Goal: Task Accomplishment & Management: Use online tool/utility

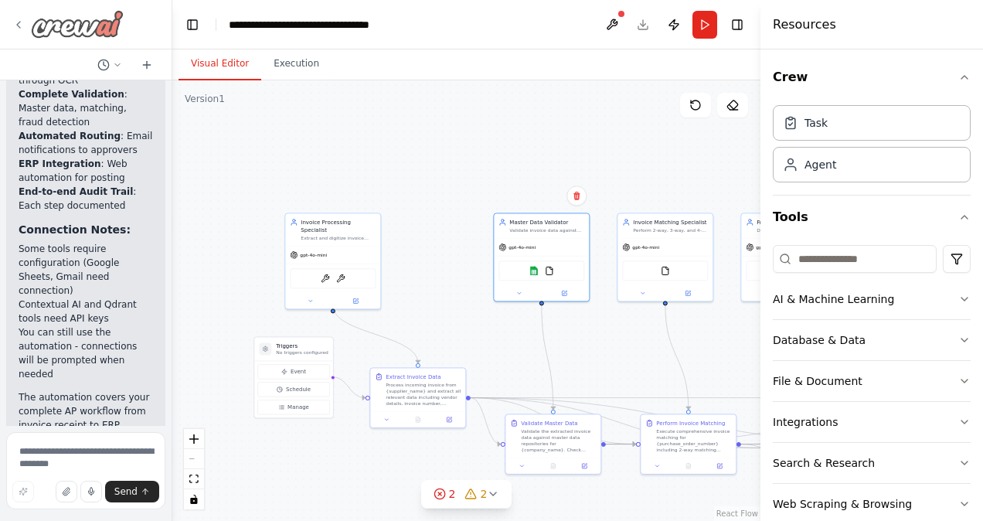
click at [82, 24] on img at bounding box center [77, 24] width 93 height 28
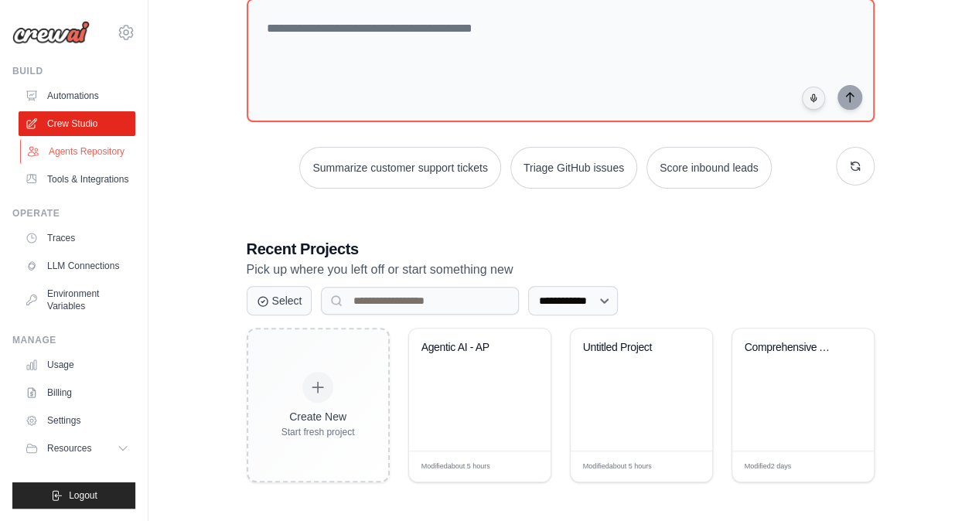
click at [87, 152] on link "Agents Repository" at bounding box center [78, 151] width 117 height 25
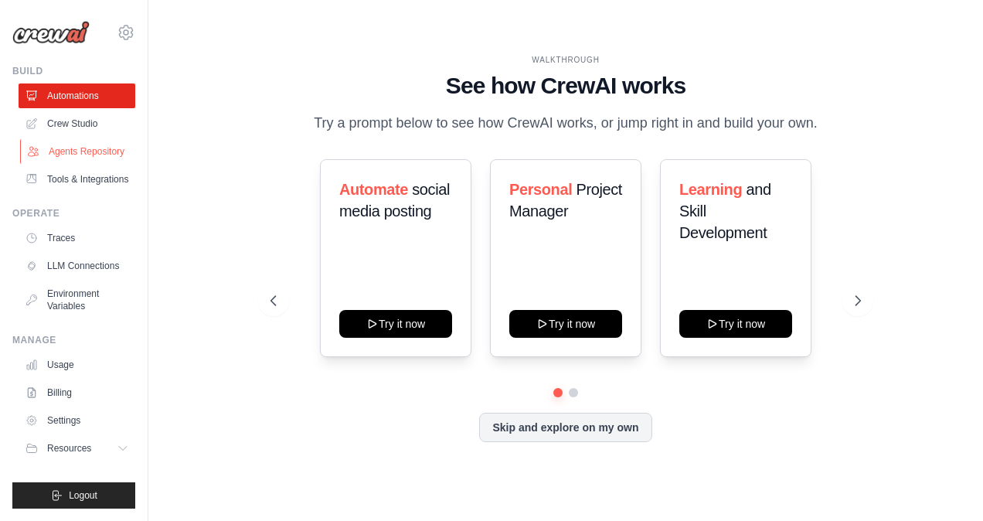
click at [87, 159] on link "Agents Repository" at bounding box center [78, 151] width 117 height 25
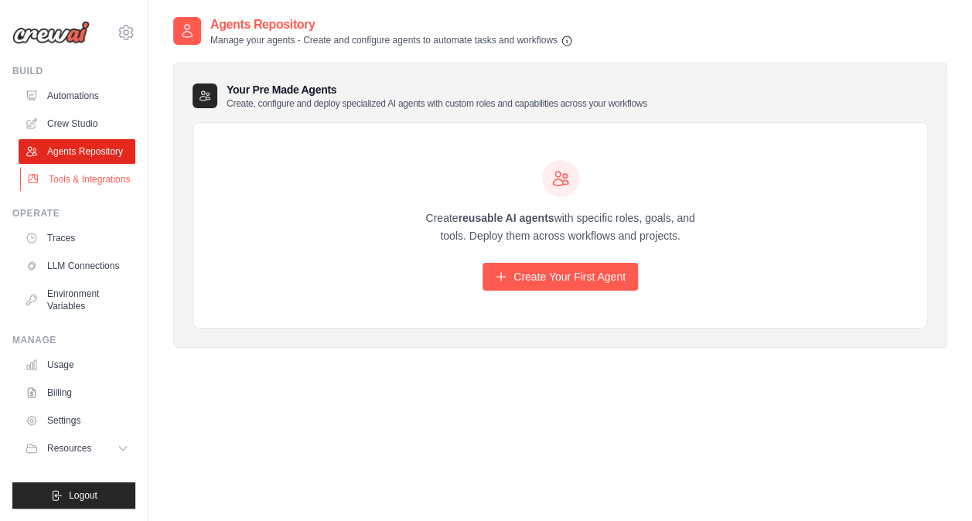
click at [83, 184] on link "Tools & Integrations" at bounding box center [78, 179] width 117 height 25
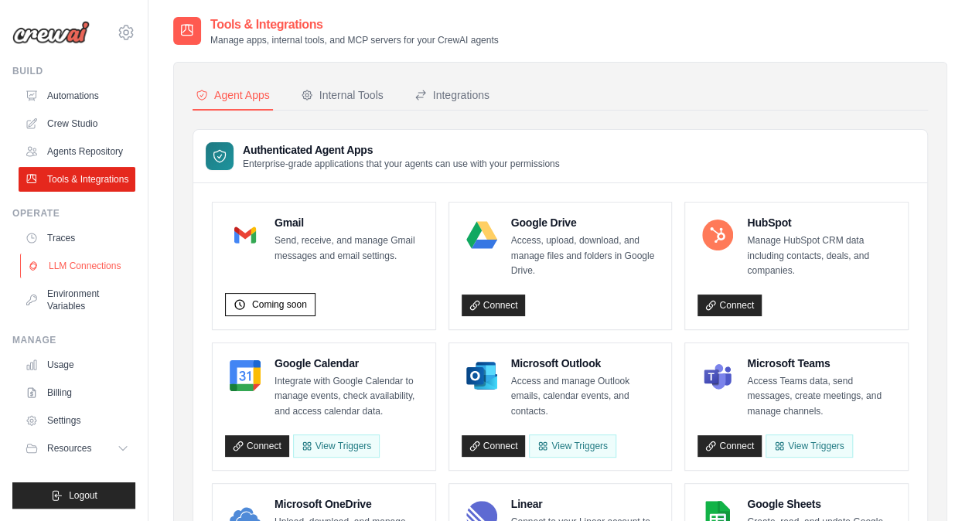
click at [70, 264] on link "LLM Connections" at bounding box center [78, 266] width 117 height 25
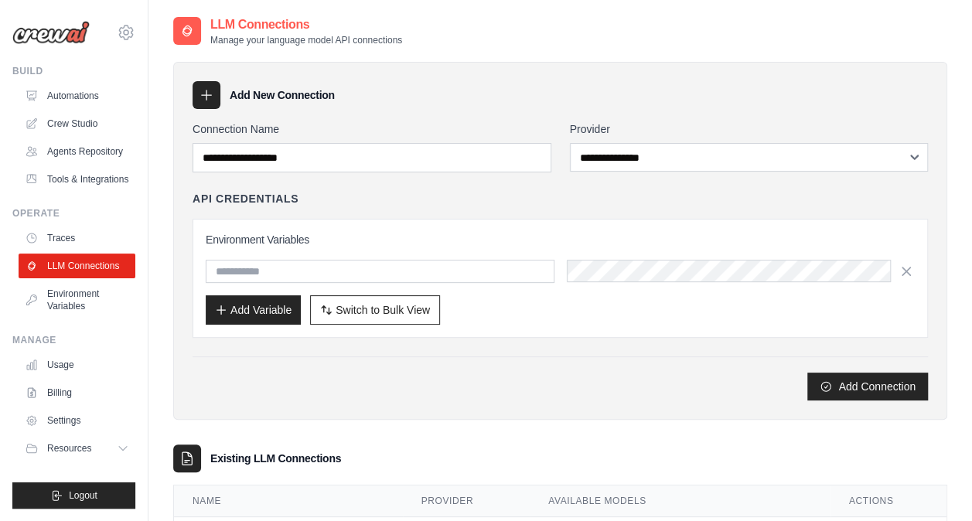
scroll to position [155, 0]
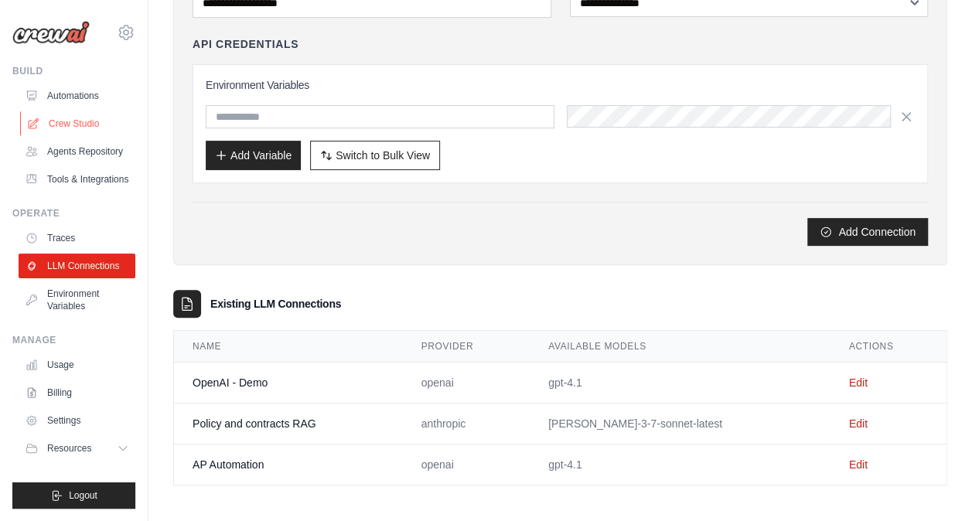
click at [83, 116] on link "Crew Studio" at bounding box center [78, 123] width 117 height 25
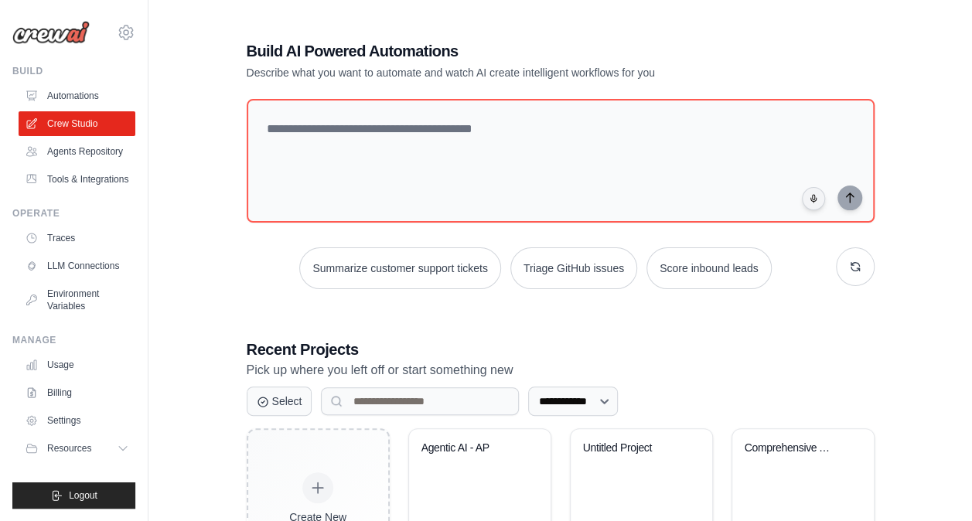
scroll to position [100, 0]
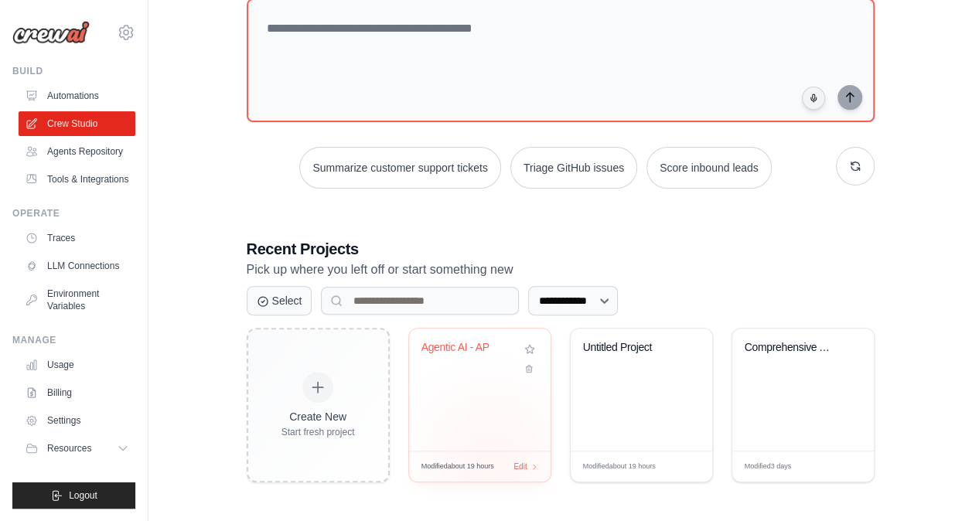
click at [492, 464] on span "Modified about 19 hours" at bounding box center [457, 466] width 73 height 11
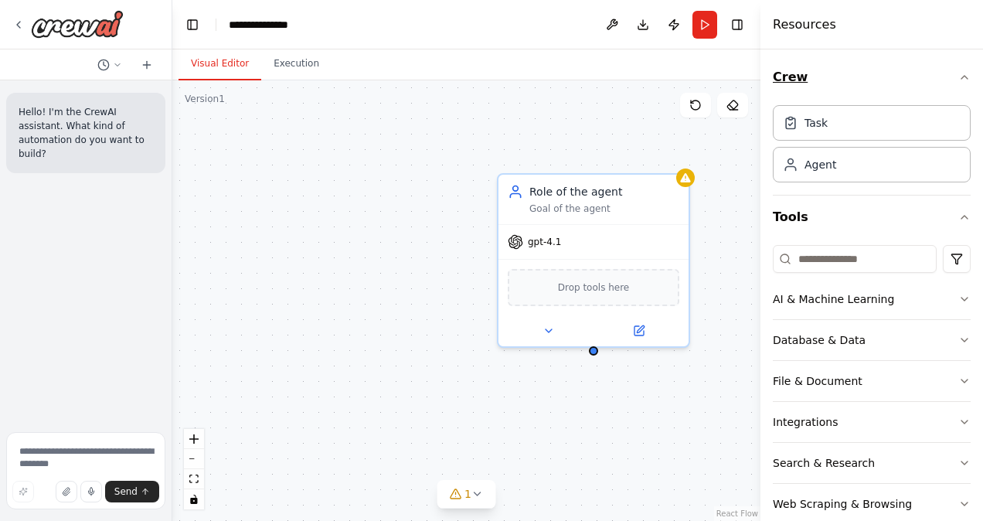
click at [959, 78] on icon "button" at bounding box center [965, 77] width 12 height 12
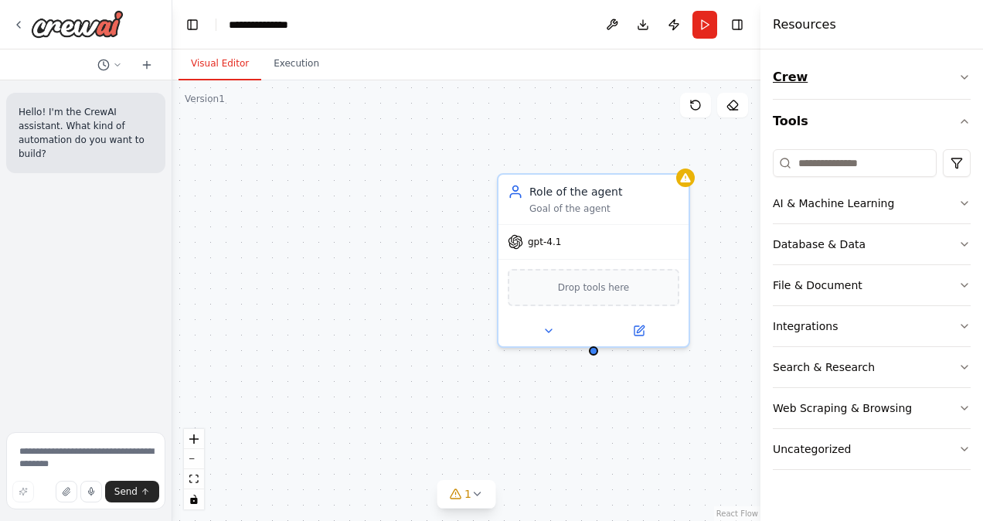
click at [963, 71] on icon "button" at bounding box center [965, 77] width 12 height 12
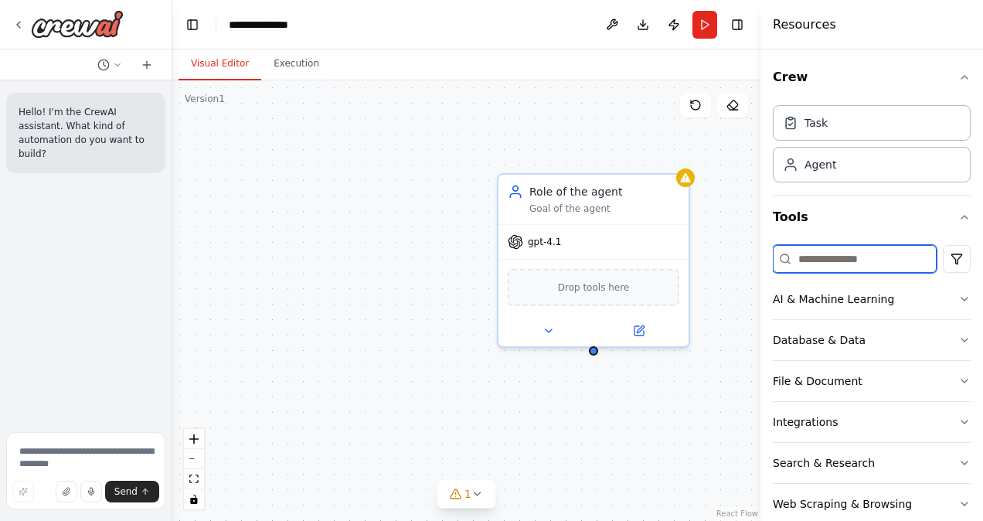
click at [863, 254] on input at bounding box center [855, 259] width 164 height 28
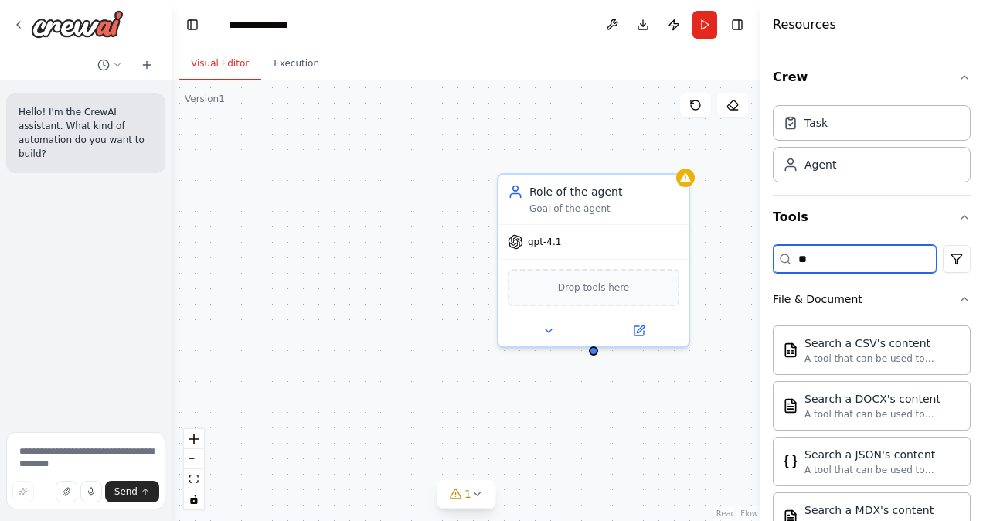
type input "*"
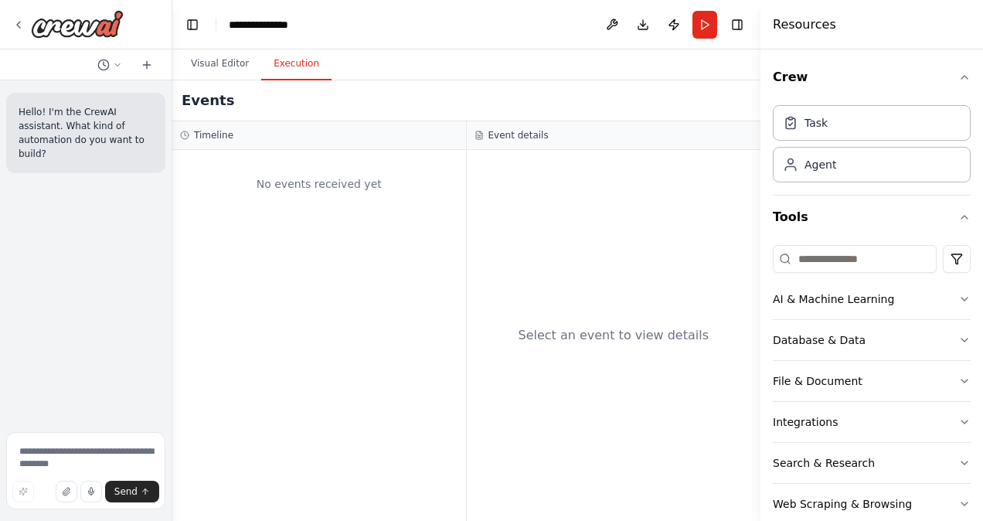
click at [305, 65] on button "Execution" at bounding box center [296, 64] width 70 height 32
click at [230, 70] on button "Visual Editor" at bounding box center [220, 64] width 83 height 32
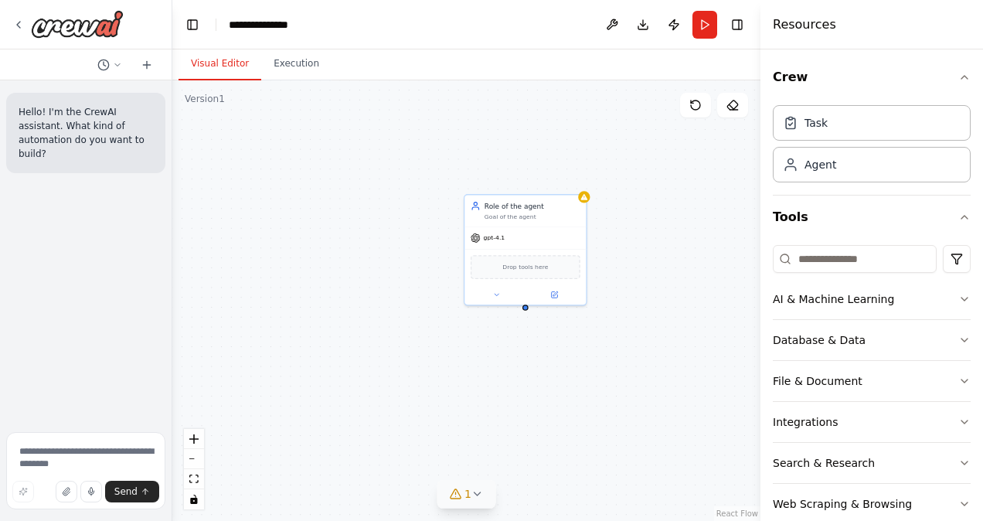
click at [475, 501] on button "1" at bounding box center [467, 494] width 60 height 29
click at [525, 225] on div "gpt-4.1" at bounding box center [525, 236] width 121 height 22
click at [577, 178] on icon at bounding box center [574, 176] width 9 height 9
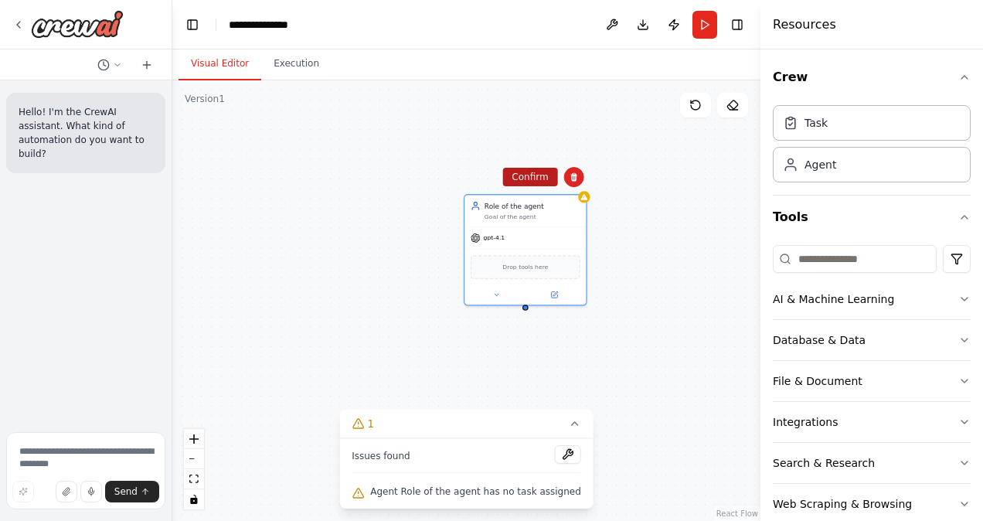
click at [521, 180] on button "Confirm" at bounding box center [529, 177] width 55 height 19
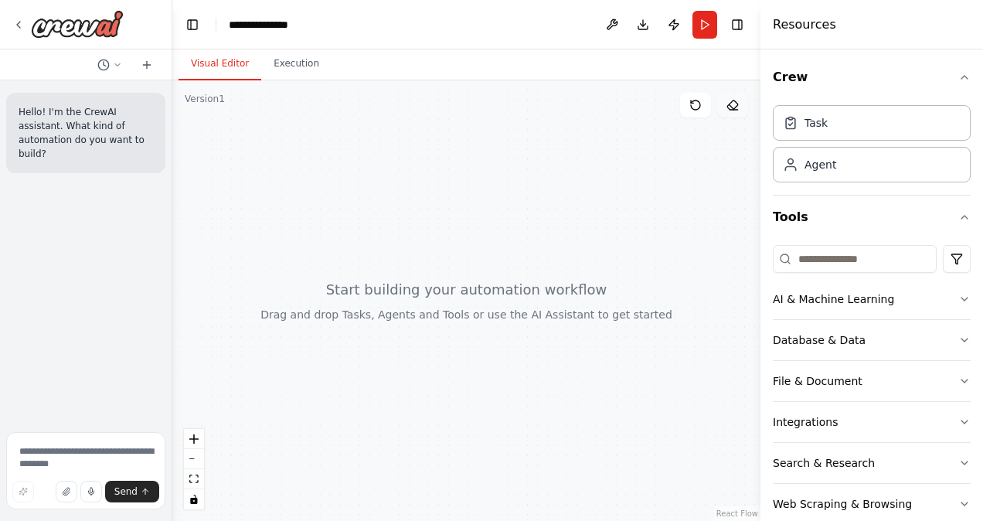
click at [721, 107] on button at bounding box center [732, 105] width 31 height 25
click at [728, 107] on icon at bounding box center [733, 105] width 12 height 12
click at [700, 107] on icon at bounding box center [695, 104] width 9 height 9
click at [114, 65] on icon at bounding box center [117, 64] width 9 height 9
click at [125, 317] on div at bounding box center [86, 260] width 172 height 521
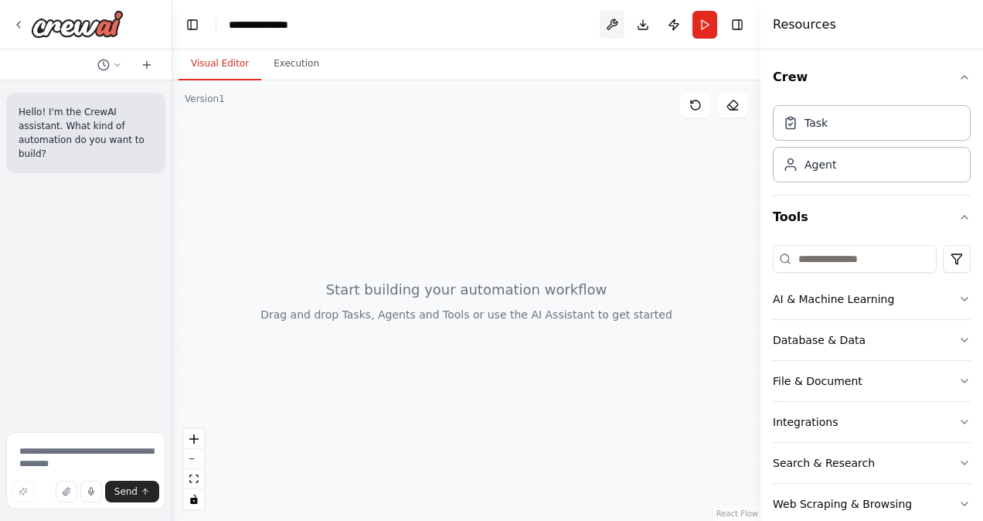
click at [609, 29] on button at bounding box center [612, 25] width 25 height 28
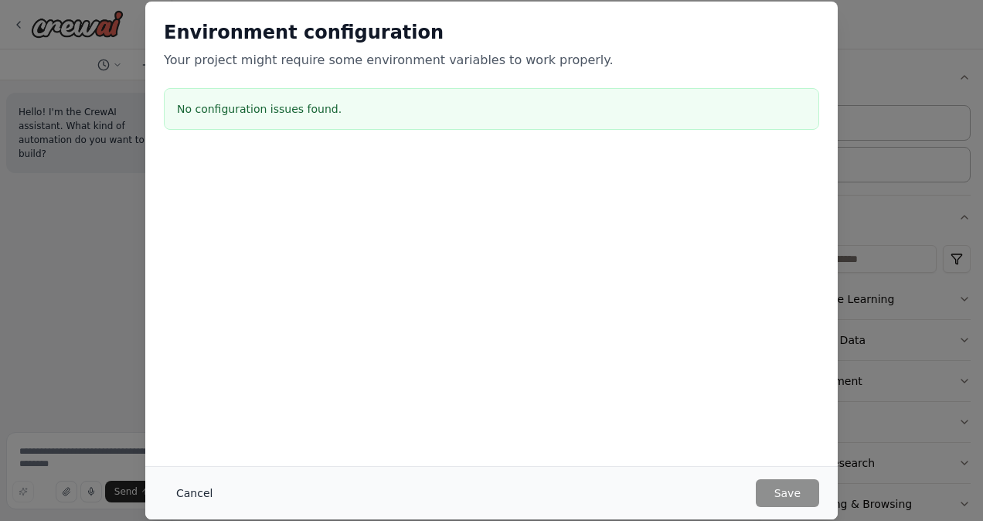
click at [191, 481] on button "Cancel" at bounding box center [194, 493] width 61 height 28
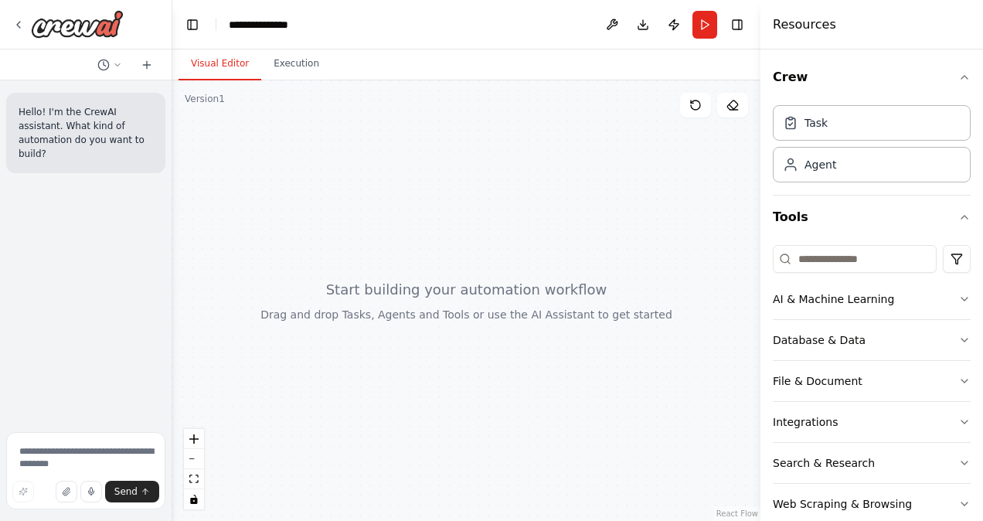
drag, startPoint x: 680, startPoint y: 20, endPoint x: 632, endPoint y: 189, distance: 176.2
click at [632, 189] on div at bounding box center [466, 300] width 588 height 441
click at [680, 22] on button "Publish" at bounding box center [674, 25] width 25 height 28
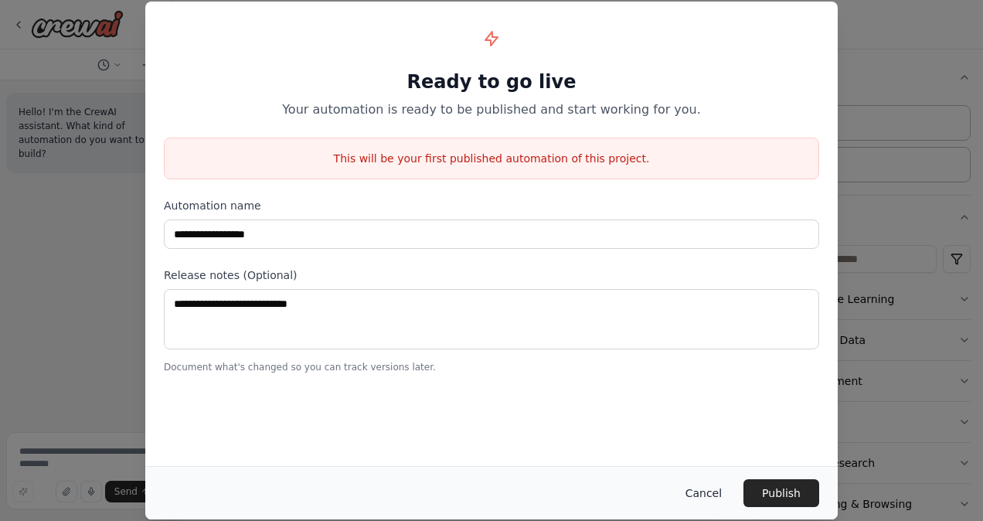
click at [703, 494] on button "Cancel" at bounding box center [703, 493] width 61 height 28
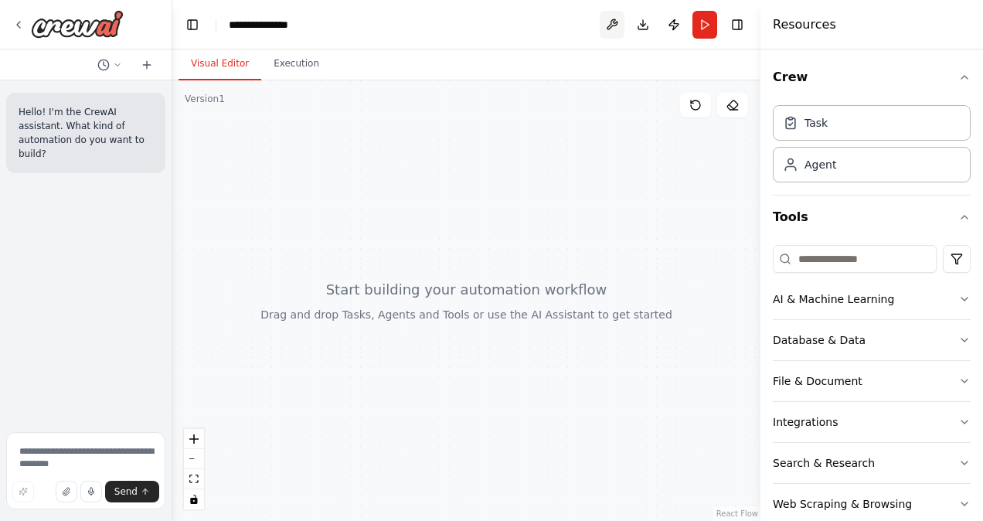
click at [609, 28] on button at bounding box center [612, 25] width 25 height 28
click at [73, 19] on img at bounding box center [77, 24] width 93 height 28
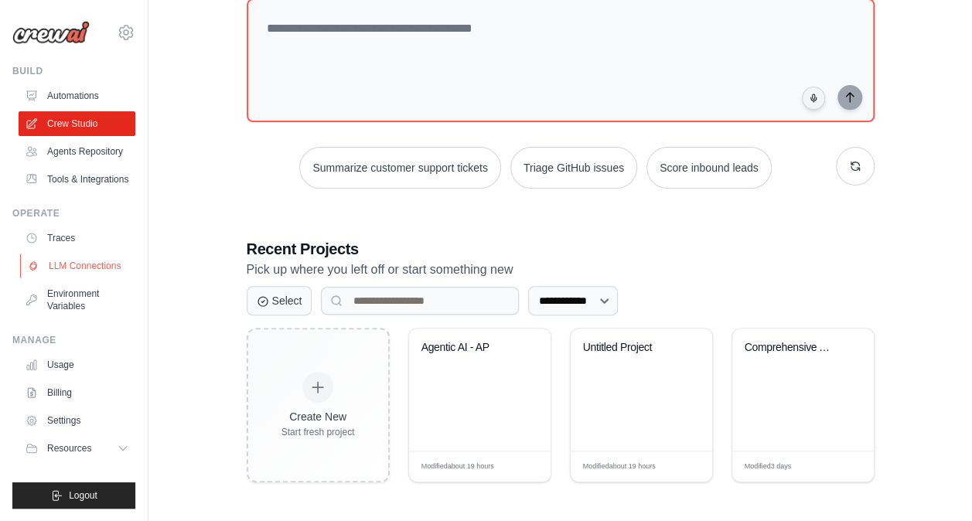
click at [87, 271] on link "LLM Connections" at bounding box center [78, 266] width 117 height 25
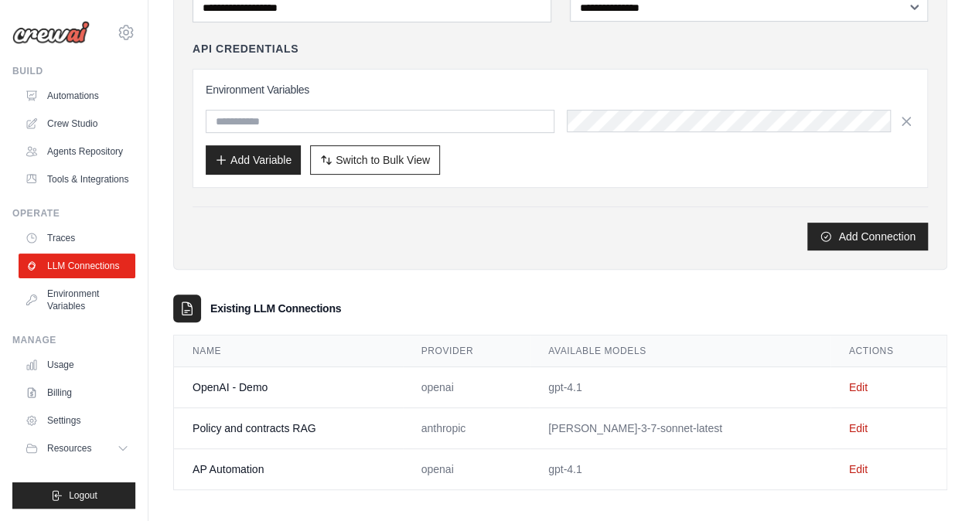
scroll to position [152, 0]
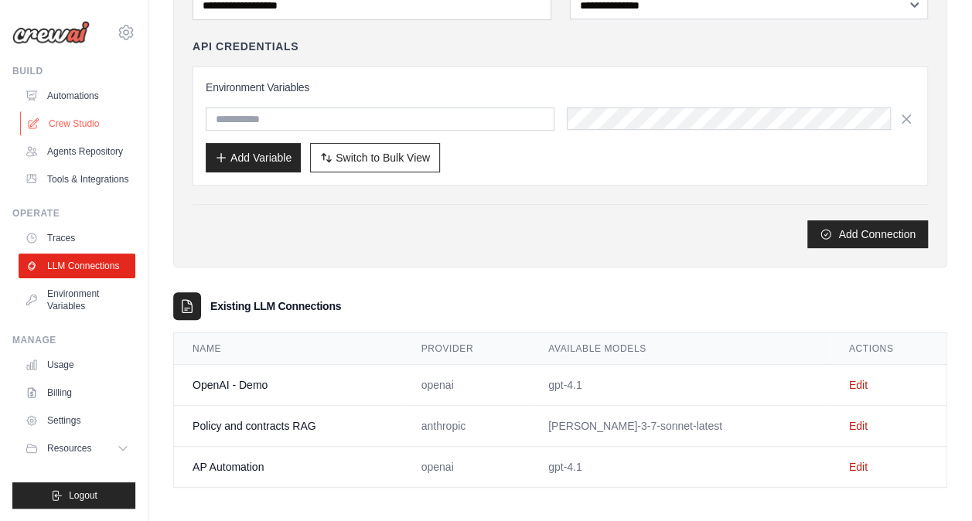
click at [65, 128] on link "Crew Studio" at bounding box center [78, 123] width 117 height 25
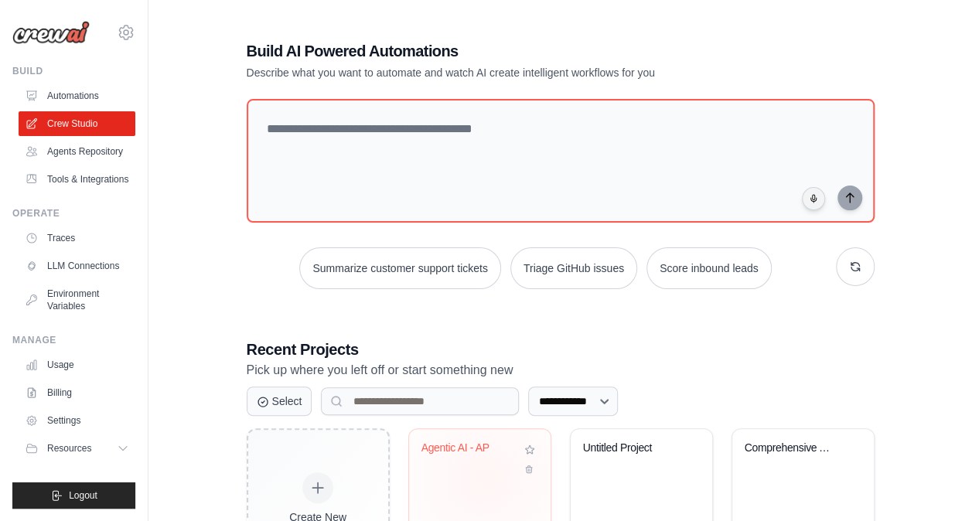
click at [484, 478] on div "Agentic AI - AP" at bounding box center [479, 490] width 141 height 122
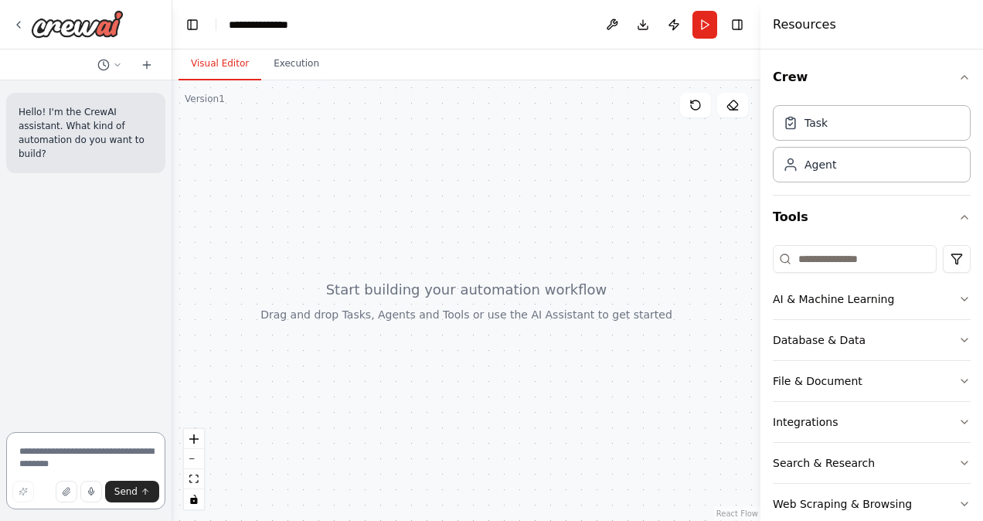
click at [80, 461] on textarea at bounding box center [85, 470] width 159 height 77
paste textarea "**********"
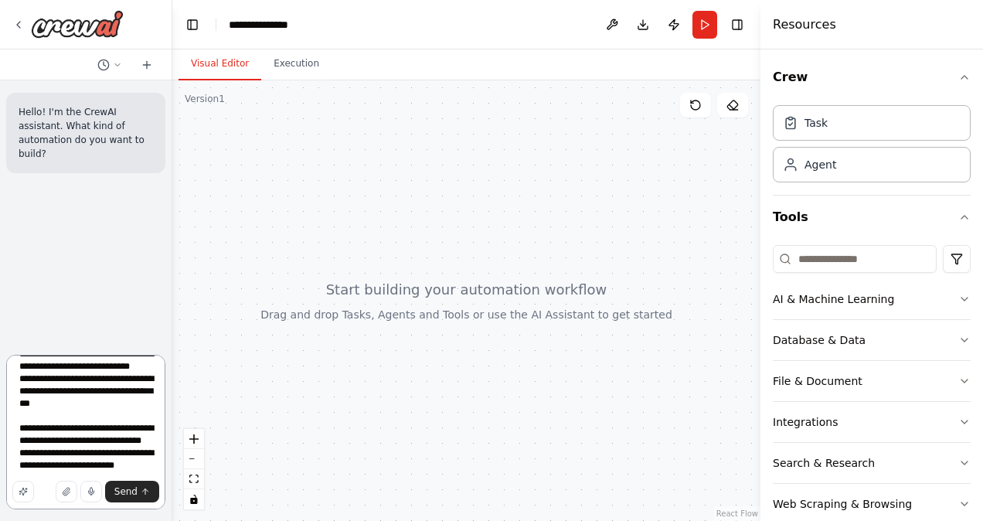
scroll to position [5894, 0]
type textarea "**********"
click at [133, 490] on span "Send" at bounding box center [125, 491] width 23 height 12
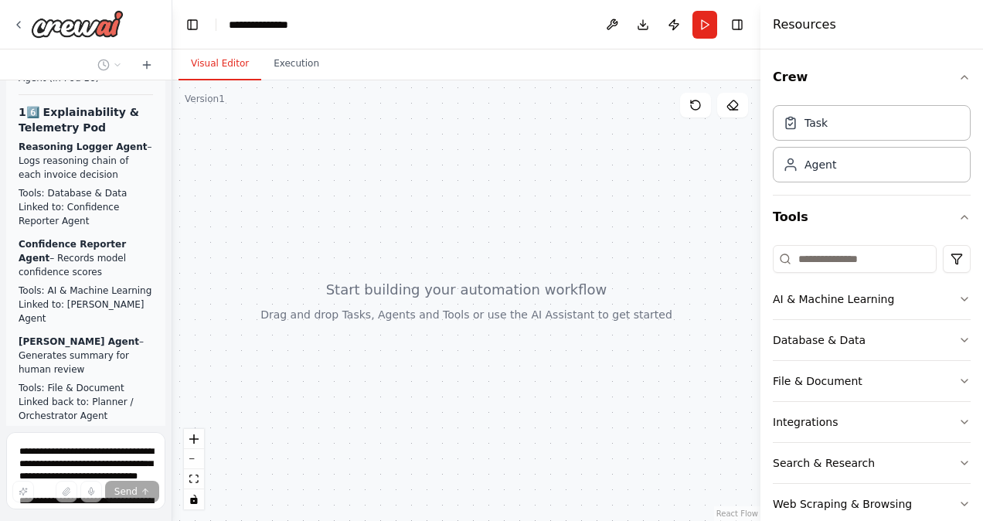
scroll to position [5736, 0]
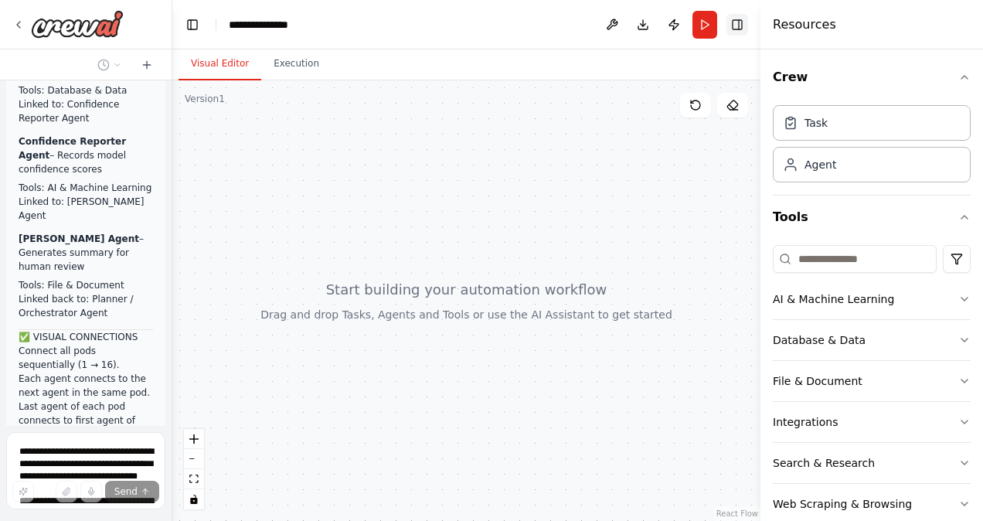
click at [738, 24] on button "Toggle Right Sidebar" at bounding box center [738, 25] width 22 height 22
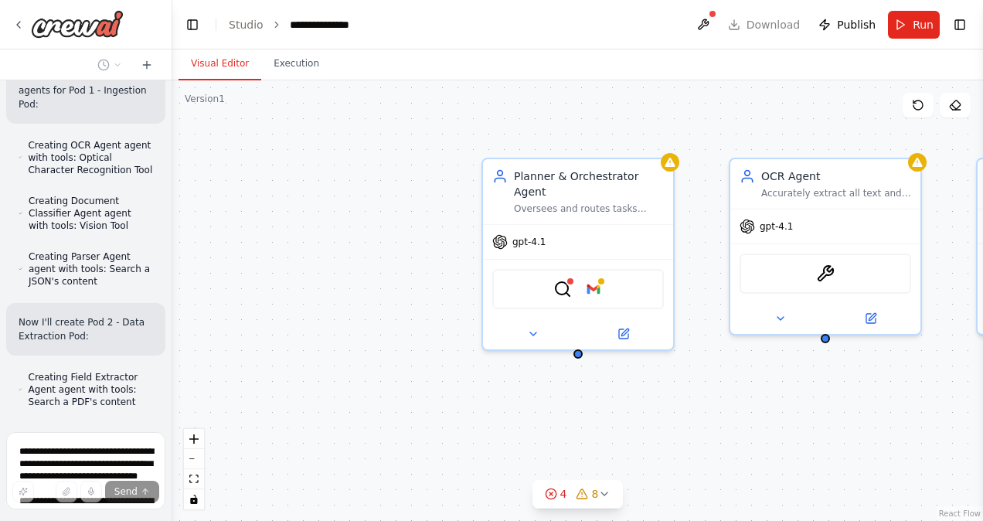
scroll to position [7609, 0]
click at [195, 461] on button "zoom out" at bounding box center [194, 459] width 20 height 20
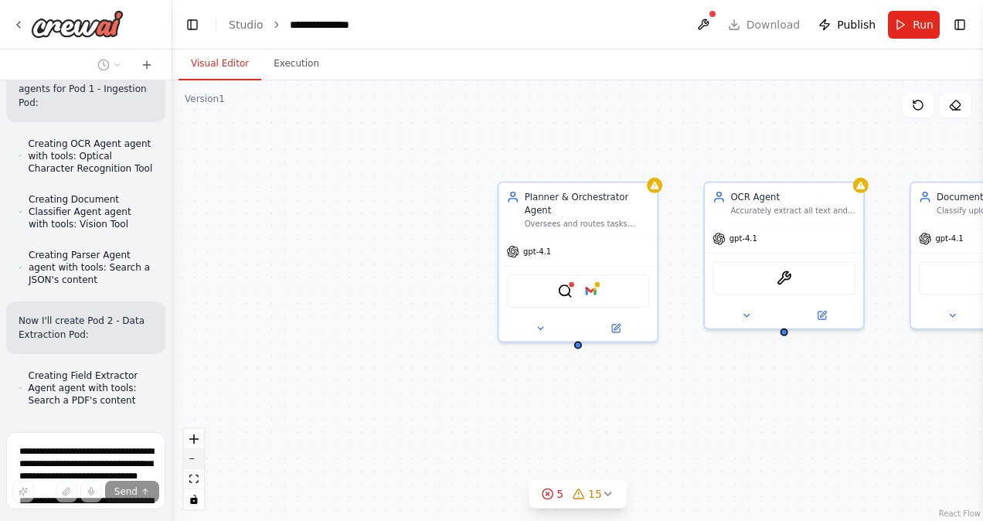
click at [195, 461] on button "zoom out" at bounding box center [194, 459] width 20 height 20
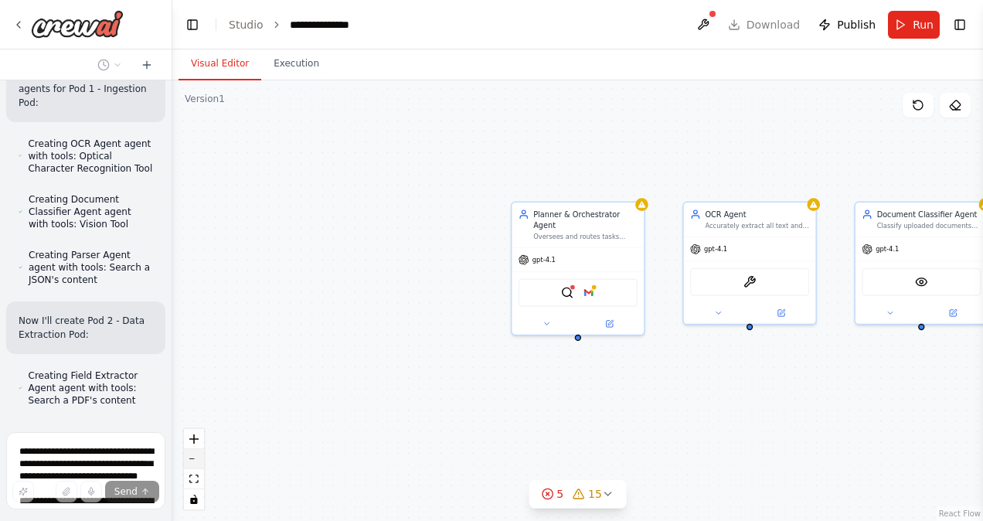
click at [195, 461] on button "zoom out" at bounding box center [194, 459] width 20 height 20
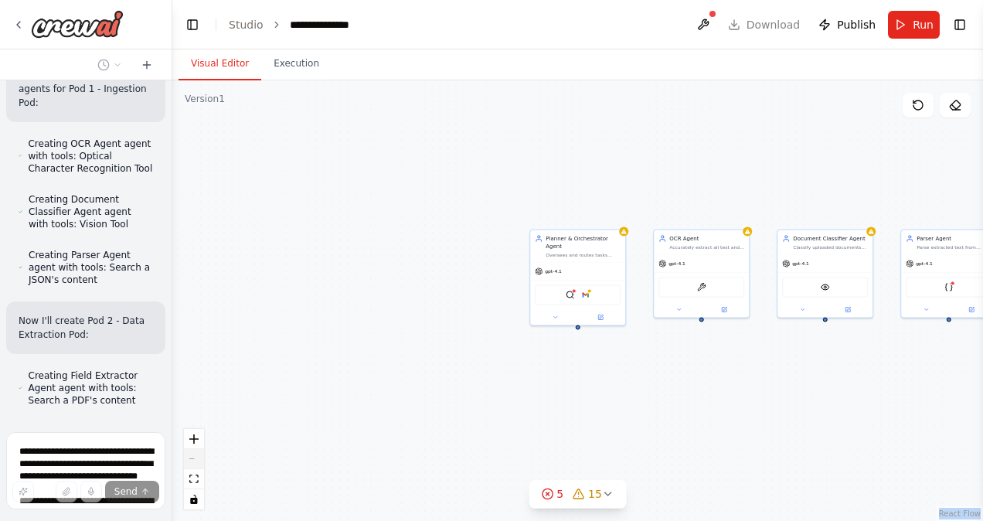
click at [195, 461] on div "React Flow controls" at bounding box center [194, 469] width 20 height 80
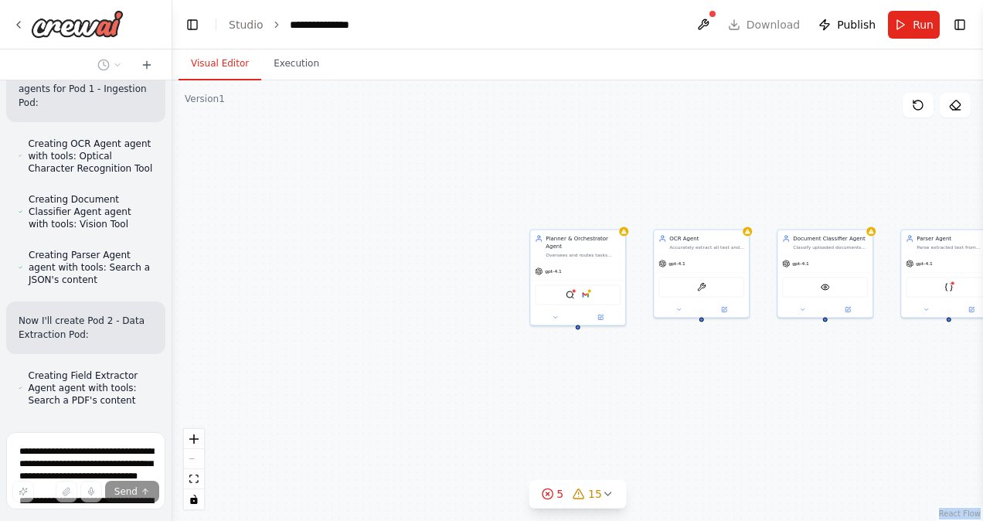
click at [195, 461] on div "React Flow controls" at bounding box center [194, 469] width 20 height 80
click at [190, 482] on icon "fit view" at bounding box center [193, 479] width 9 height 9
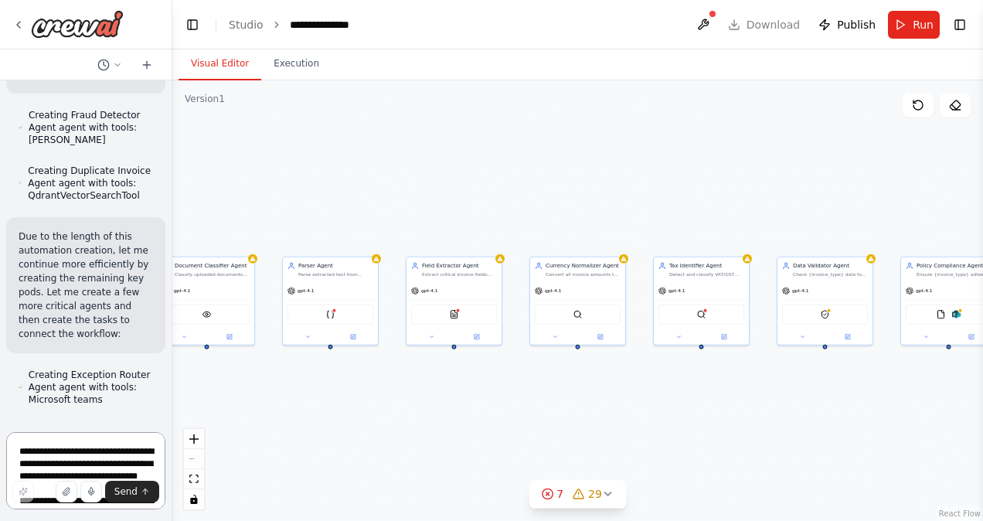
scroll to position [8643, 0]
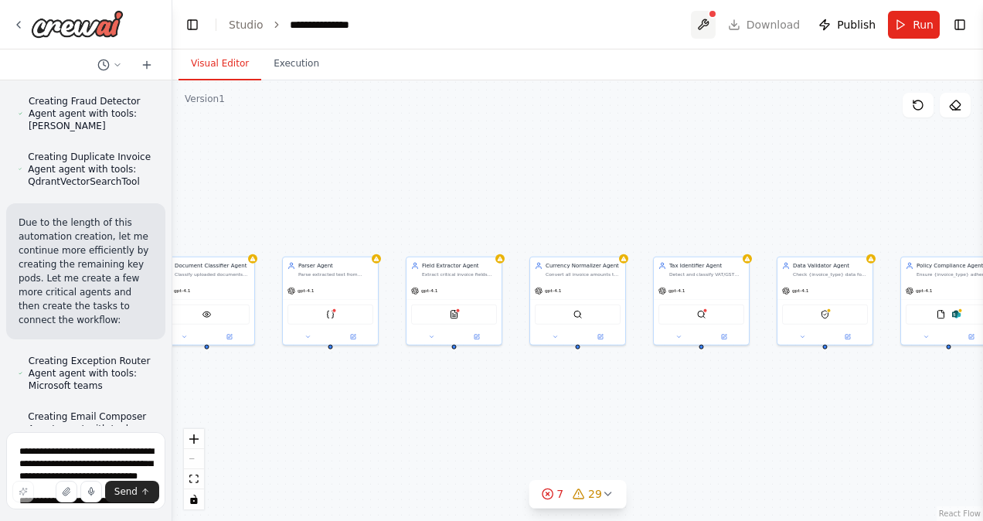
click at [713, 23] on button at bounding box center [703, 25] width 25 height 28
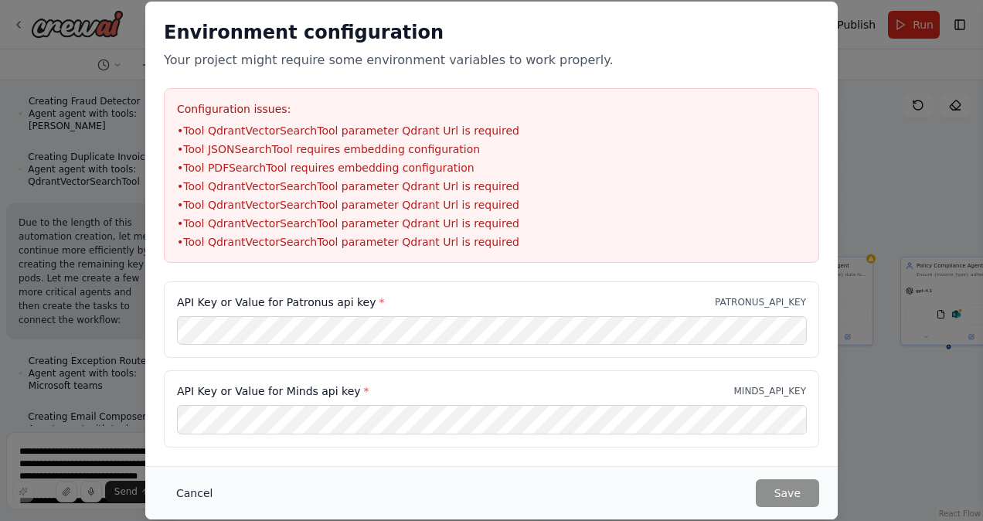
click at [196, 493] on button "Cancel" at bounding box center [194, 493] width 61 height 28
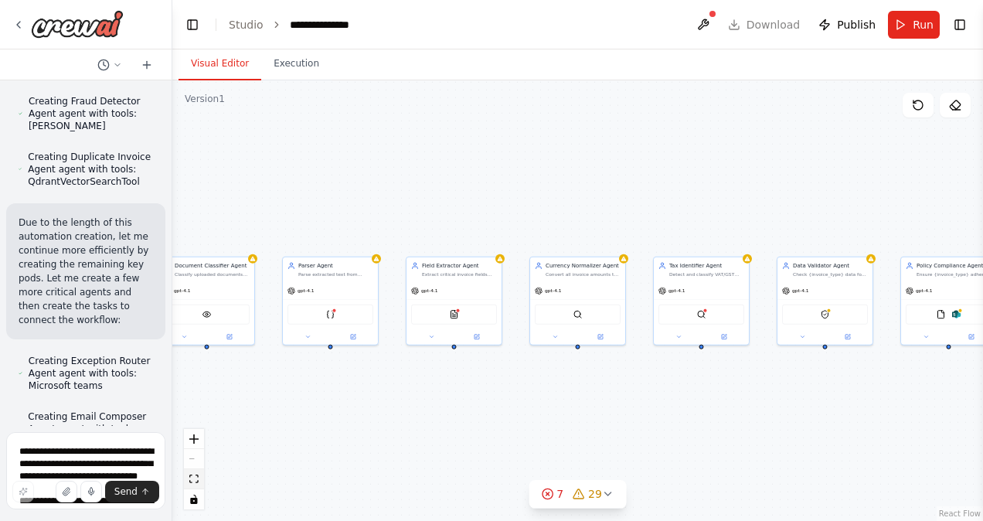
click at [186, 485] on button "fit view" at bounding box center [194, 479] width 20 height 20
click at [102, 450] on textarea at bounding box center [85, 470] width 159 height 77
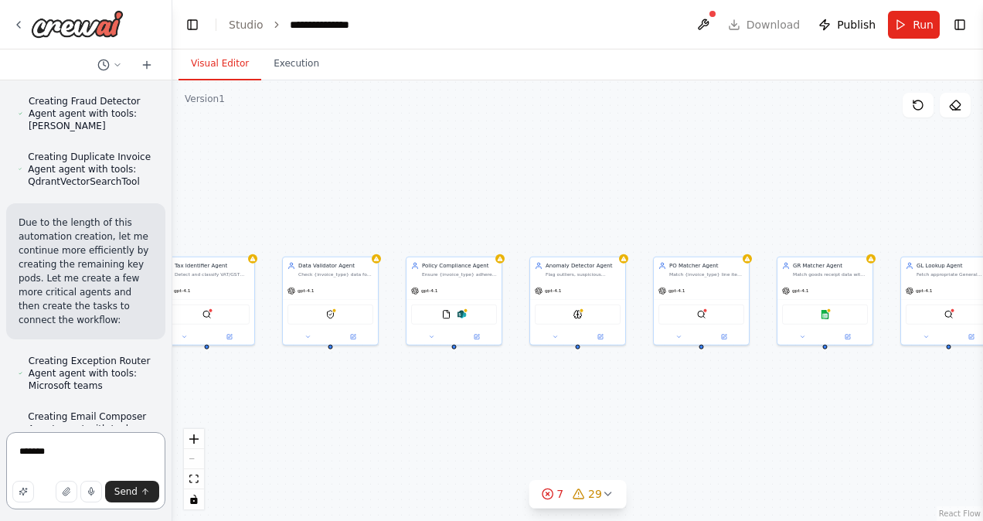
type textarea "********"
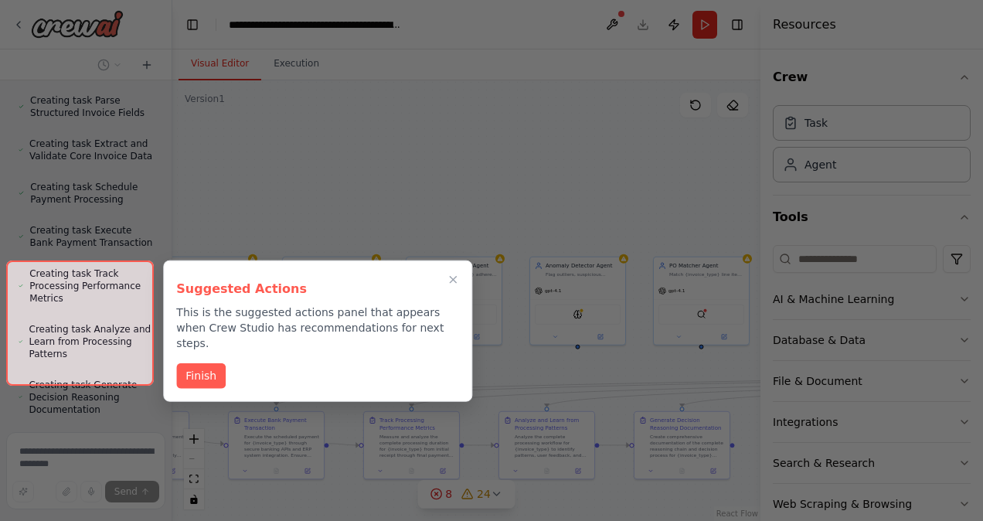
scroll to position [10069, 0]
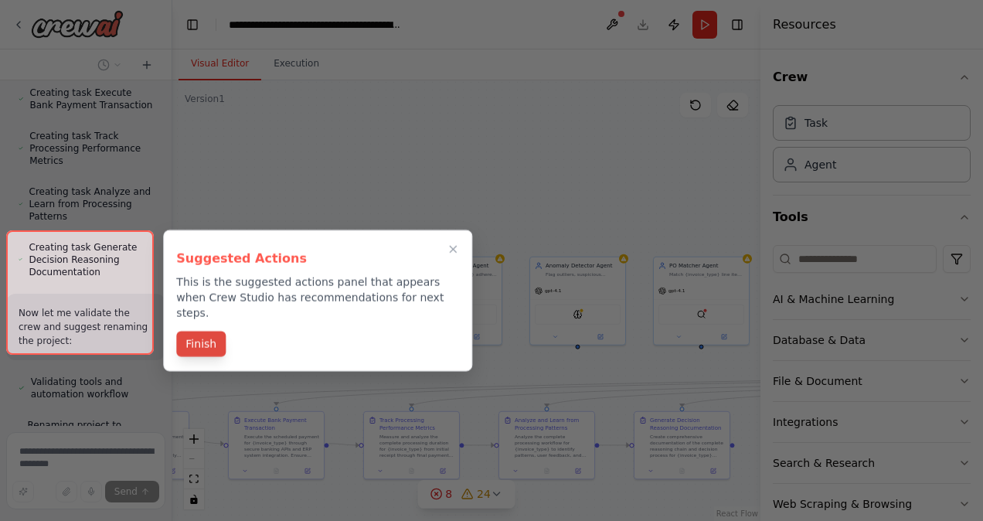
click at [212, 331] on button "Finish" at bounding box center [200, 344] width 49 height 26
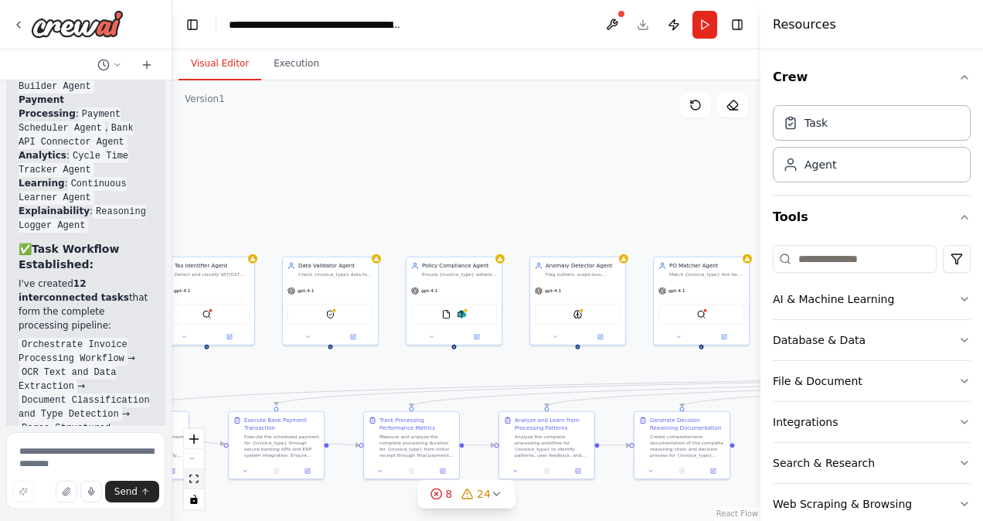
click at [199, 479] on button "fit view" at bounding box center [194, 479] width 20 height 20
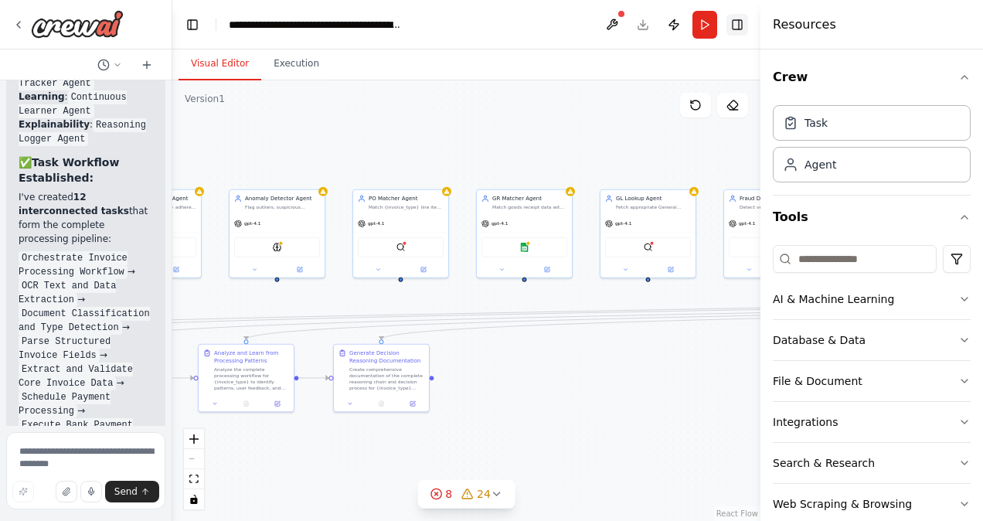
click at [739, 29] on button "Toggle Right Sidebar" at bounding box center [738, 25] width 22 height 22
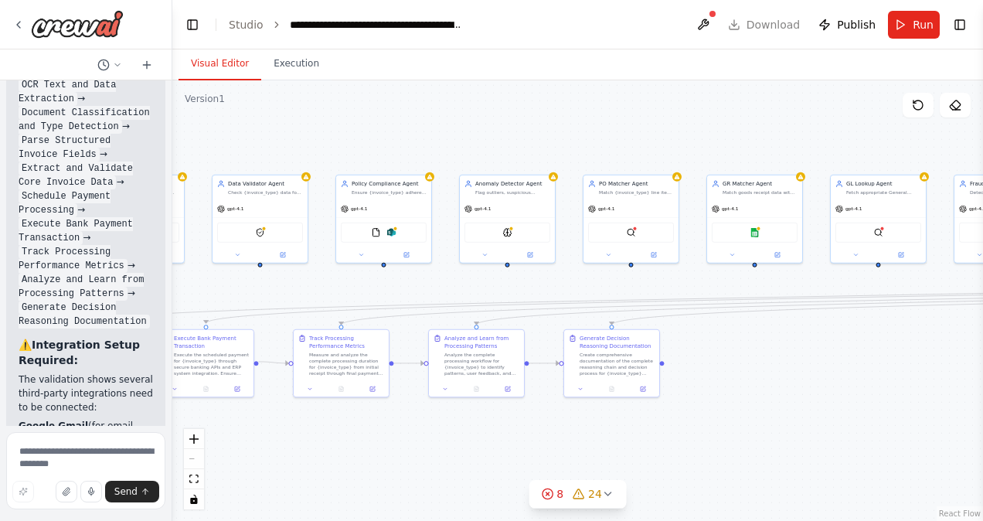
drag, startPoint x: 543, startPoint y: 386, endPoint x: 773, endPoint y: 371, distance: 230.8
click at [773, 371] on div ".deletable-edge-delete-btn { width: 20px; height: 20px; border: 0px solid #ffff…" at bounding box center [577, 300] width 811 height 441
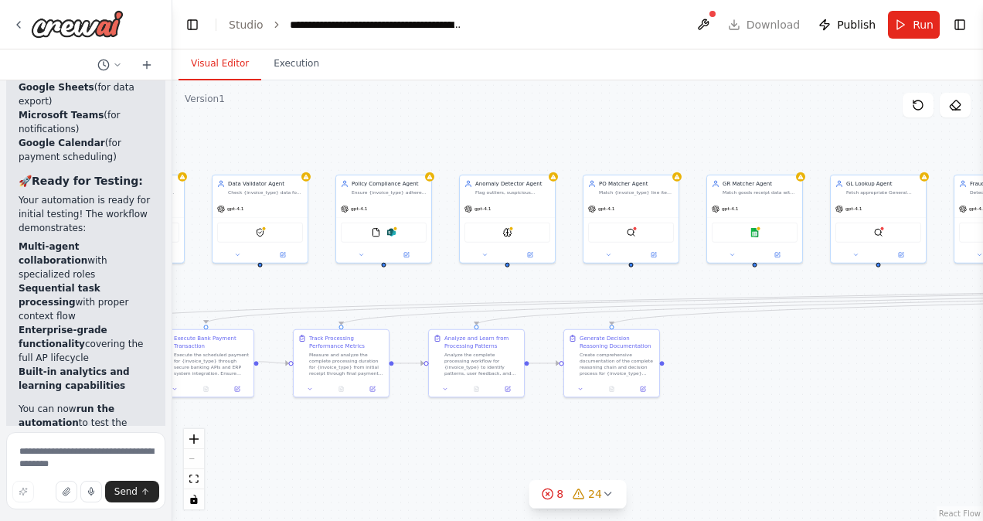
scroll to position [11782, 0]
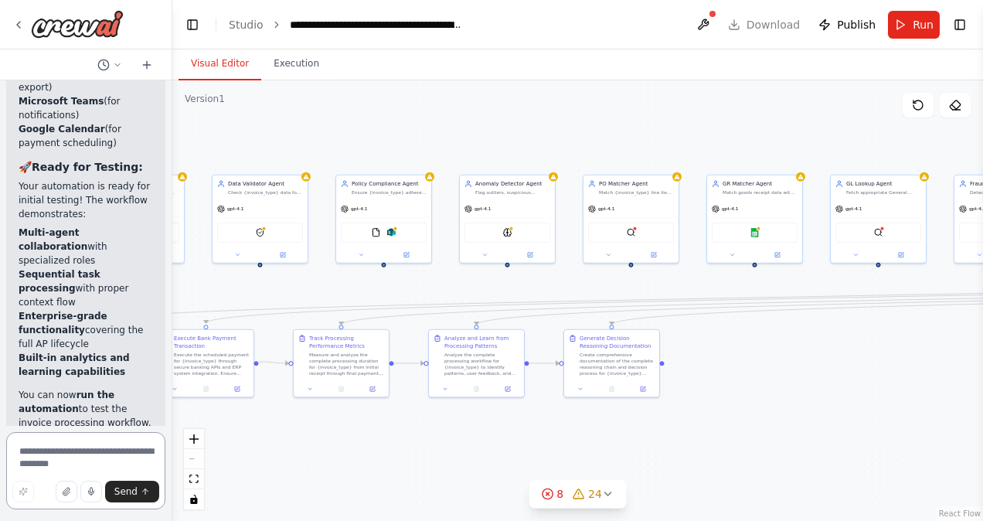
click at [55, 452] on textarea at bounding box center [85, 470] width 159 height 77
click at [149, 448] on textarea "**********" at bounding box center [85, 470] width 159 height 77
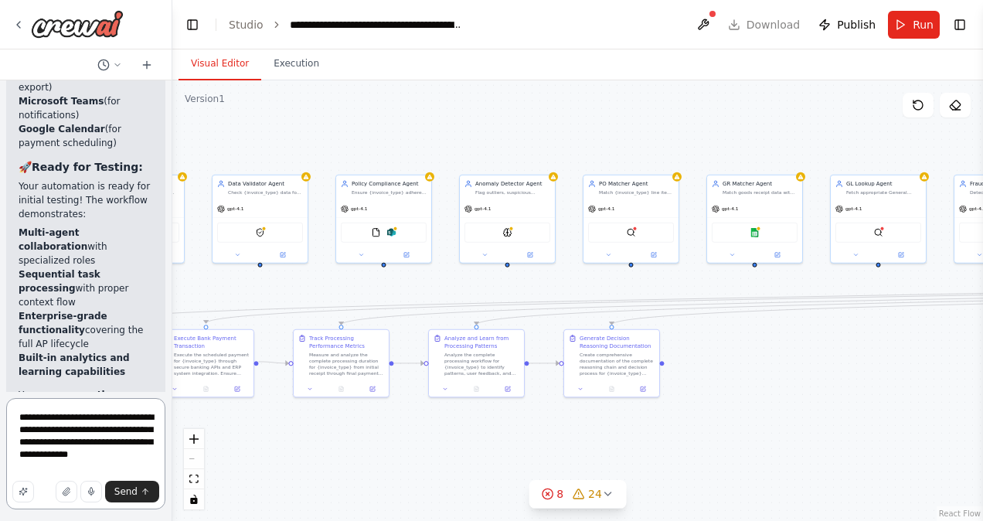
type textarea "**********"
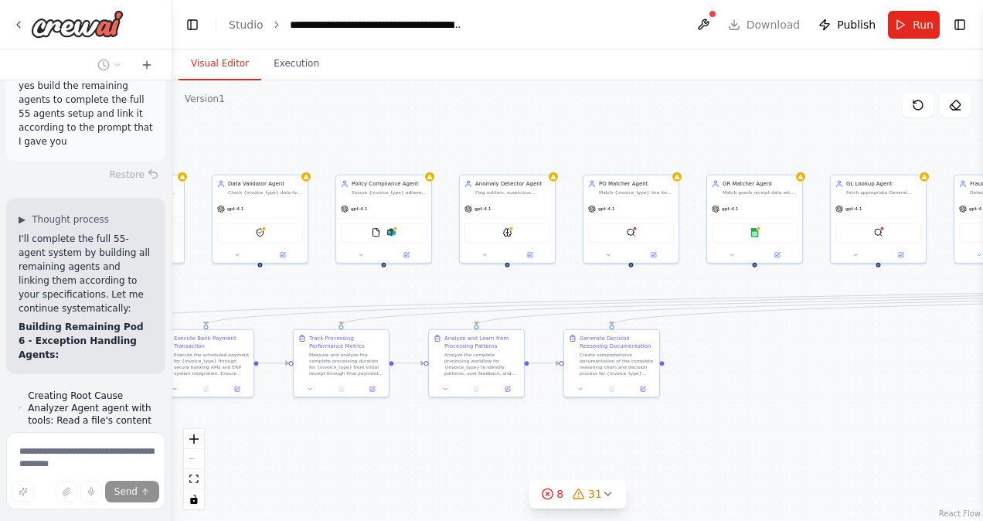
scroll to position [12357, 0]
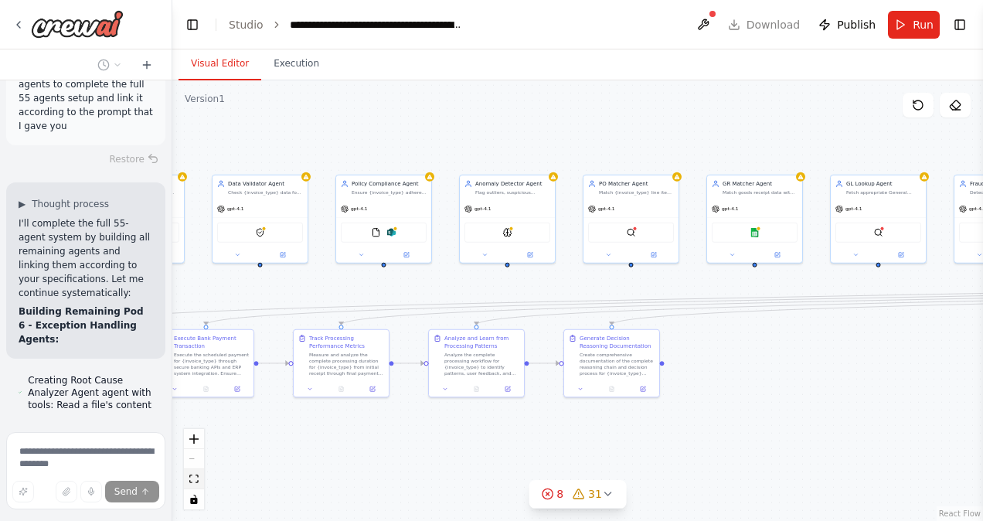
click at [187, 476] on button "fit view" at bounding box center [194, 479] width 20 height 20
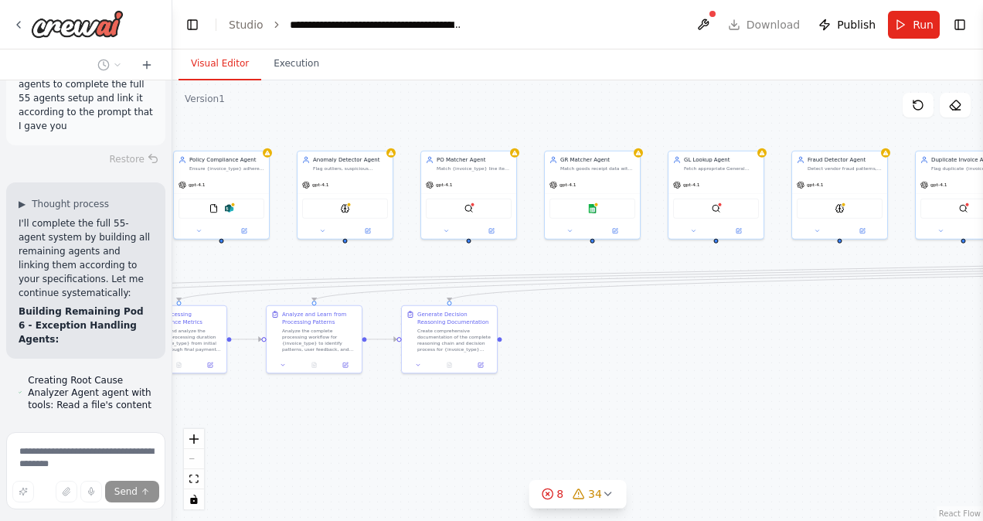
drag, startPoint x: 720, startPoint y: 388, endPoint x: 986, endPoint y: 345, distance: 269.4
click at [982, 345] on html "Hello! I'm the CrewAI assistant. What kind of automation do you want to build? …" at bounding box center [491, 260] width 983 height 521
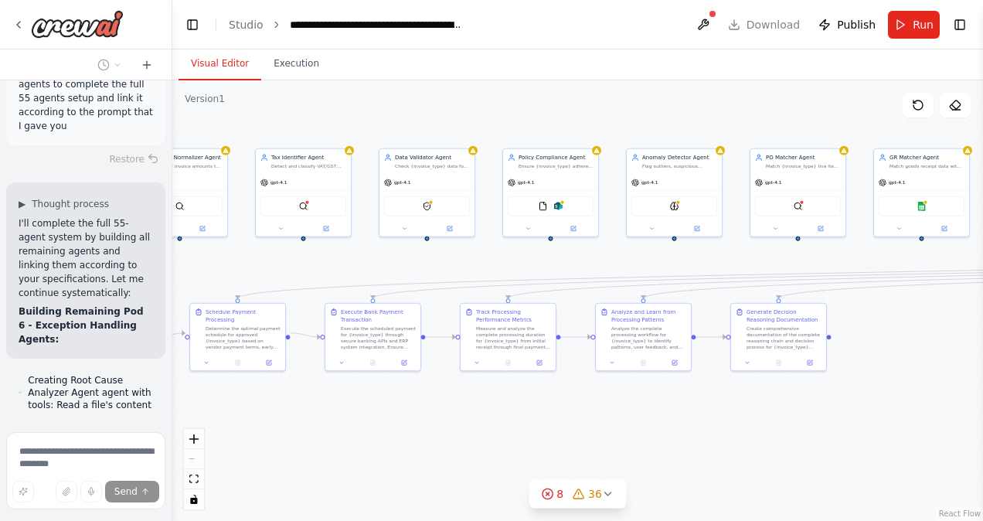
drag, startPoint x: 645, startPoint y: 358, endPoint x: 974, endPoint y: 360, distance: 329.3
click at [974, 360] on div ".deletable-edge-delete-btn { width: 20px; height: 20px; border: 0px solid #ffff…" at bounding box center [577, 300] width 811 height 441
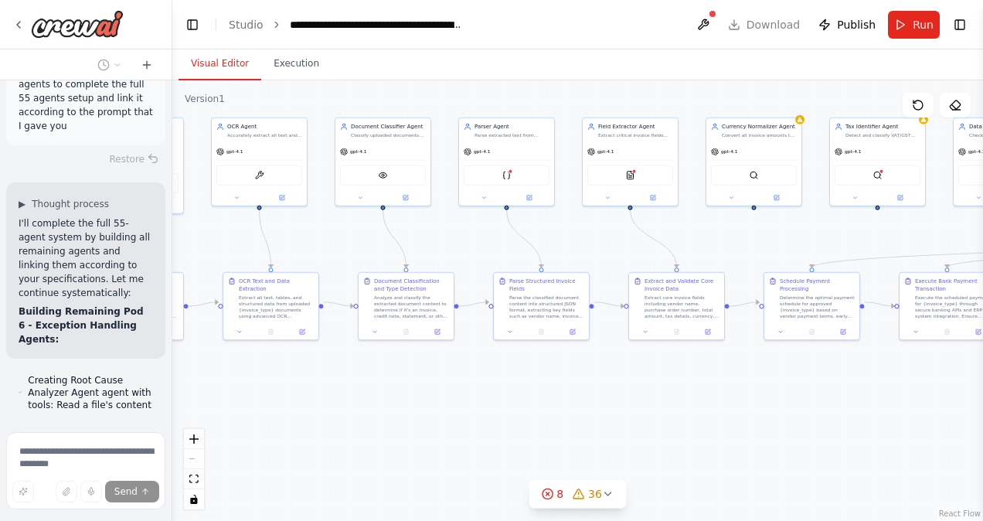
drag, startPoint x: 411, startPoint y: 404, endPoint x: 986, endPoint y: 373, distance: 575.2
click at [982, 373] on html "Hello! I'm the CrewAI assistant. What kind of automation do you want to build? …" at bounding box center [491, 260] width 983 height 521
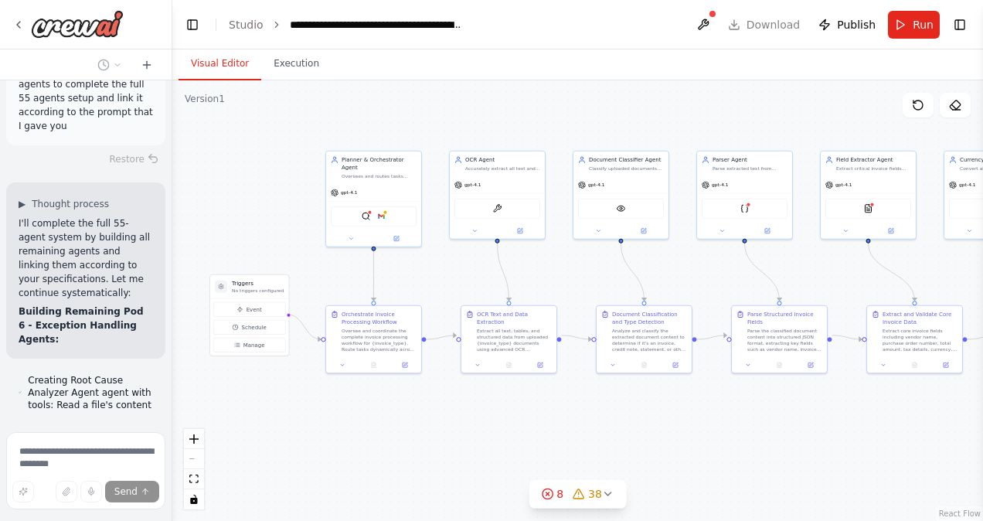
drag, startPoint x: 434, startPoint y: 406, endPoint x: 673, endPoint y: 439, distance: 240.4
click at [673, 439] on div ".deletable-edge-delete-btn { width: 20px; height: 20px; border: 0px solid #ffff…" at bounding box center [577, 300] width 811 height 441
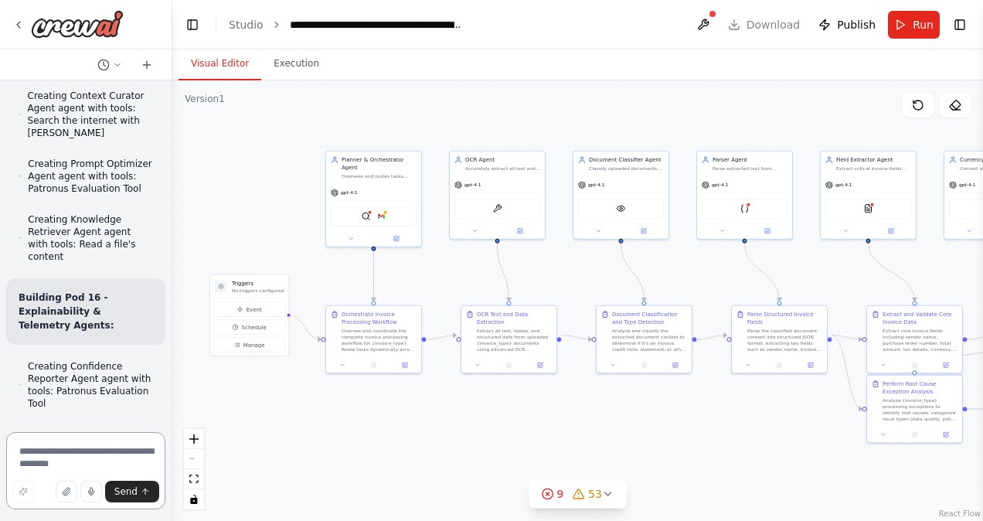
scroll to position [14623, 0]
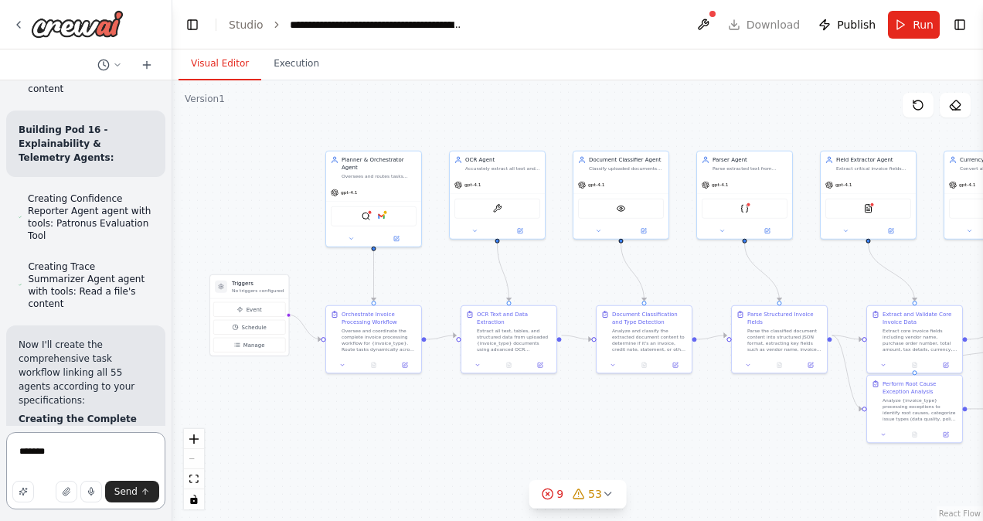
type textarea "********"
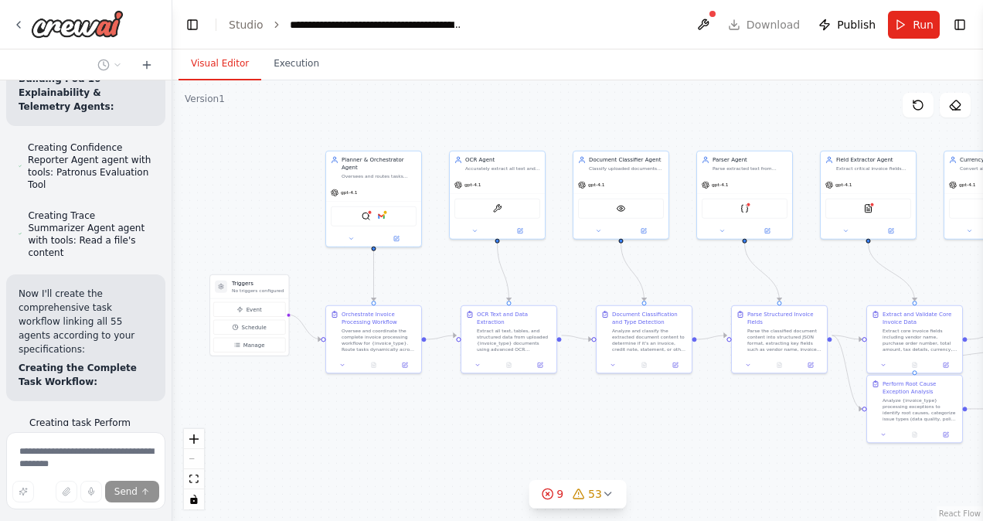
scroll to position [14758, 0]
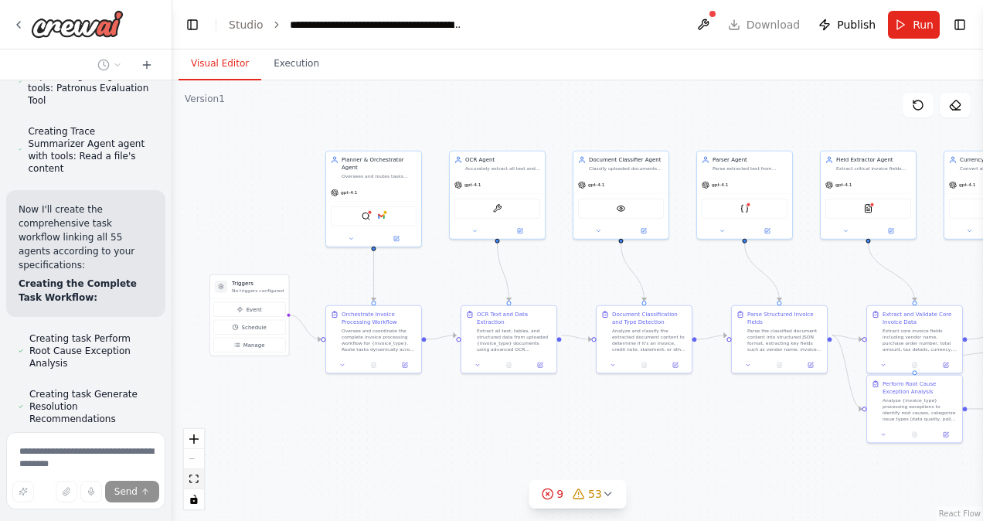
click at [192, 476] on icon "fit view" at bounding box center [193, 479] width 9 height 9
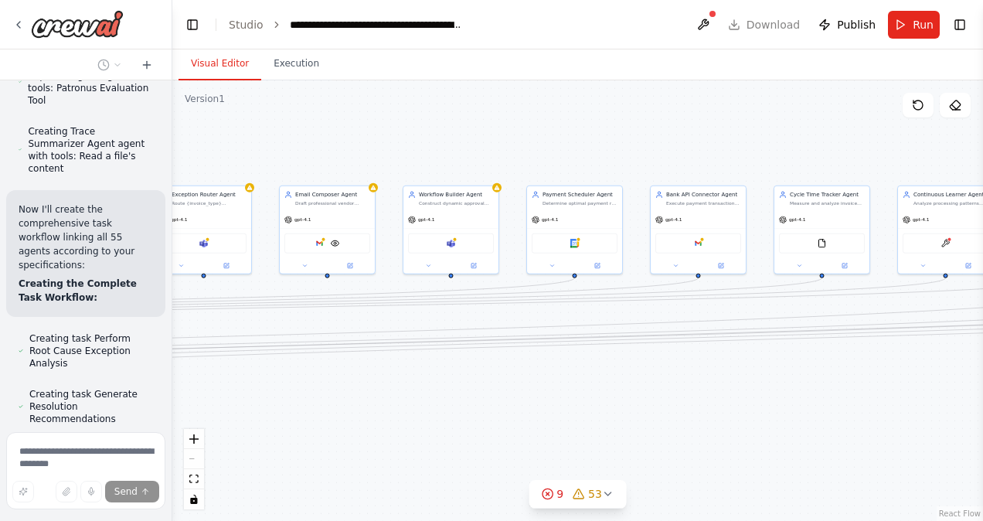
drag, startPoint x: 337, startPoint y: 342, endPoint x: 956, endPoint y: 373, distance: 619.9
click at [956, 373] on div ".deletable-edge-delete-btn { width: 20px; height: 20px; border: 0px solid #ffff…" at bounding box center [577, 300] width 811 height 441
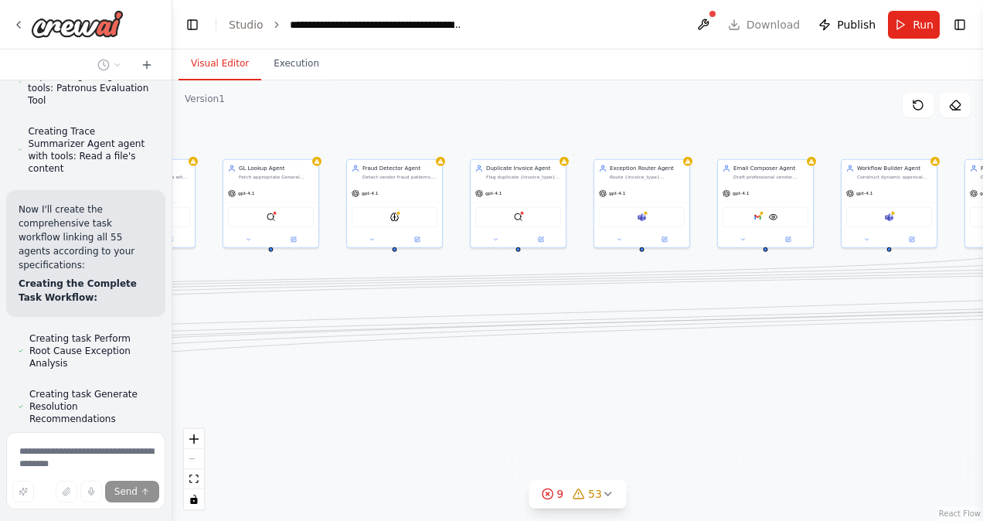
drag, startPoint x: 547, startPoint y: 374, endPoint x: 986, endPoint y: 348, distance: 439.1
click at [982, 348] on html "Hello! I'm the CrewAI assistant. What kind of automation do you want to build? …" at bounding box center [491, 260] width 983 height 521
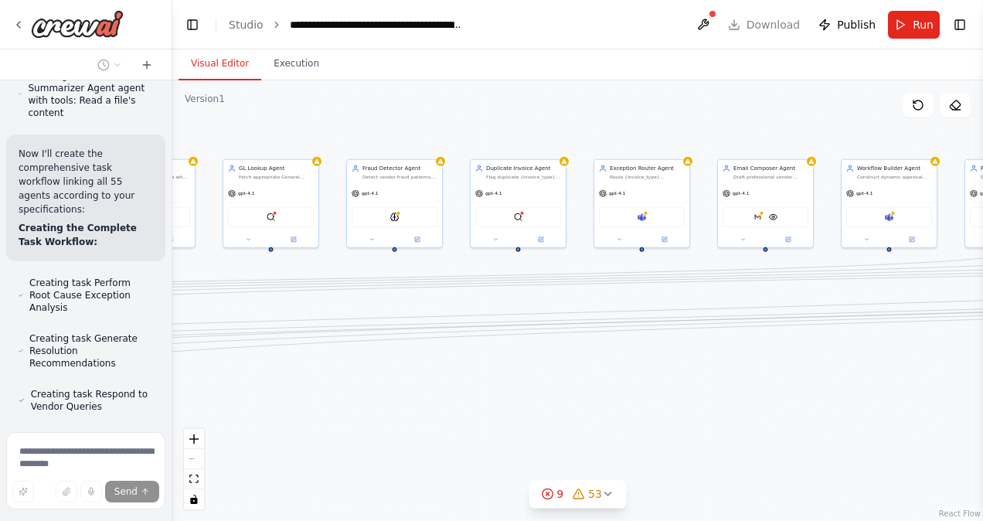
scroll to position [14817, 0]
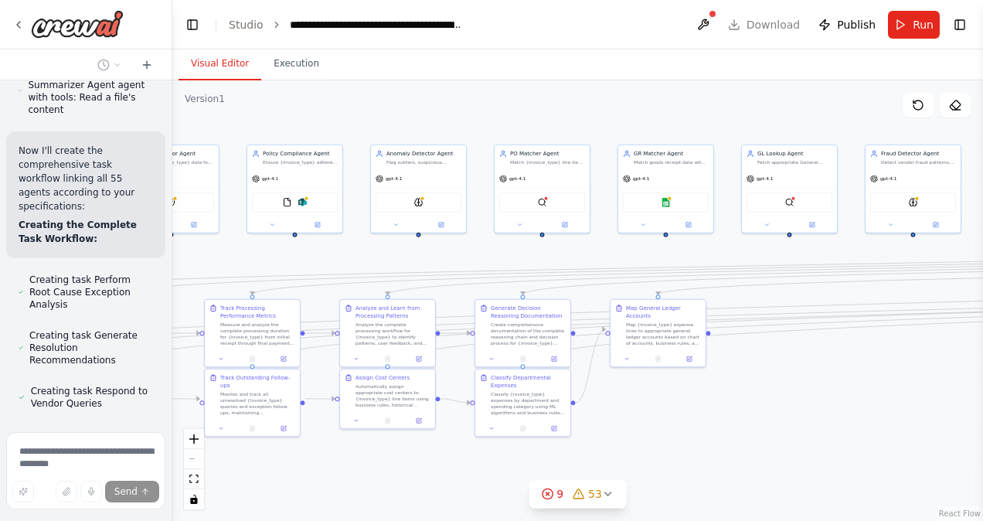
drag, startPoint x: 467, startPoint y: 410, endPoint x: 986, endPoint y: 396, distance: 518.9
click at [982, 396] on html "Hello! I'm the CrewAI assistant. What kind of automation do you want to build? …" at bounding box center [491, 260] width 983 height 521
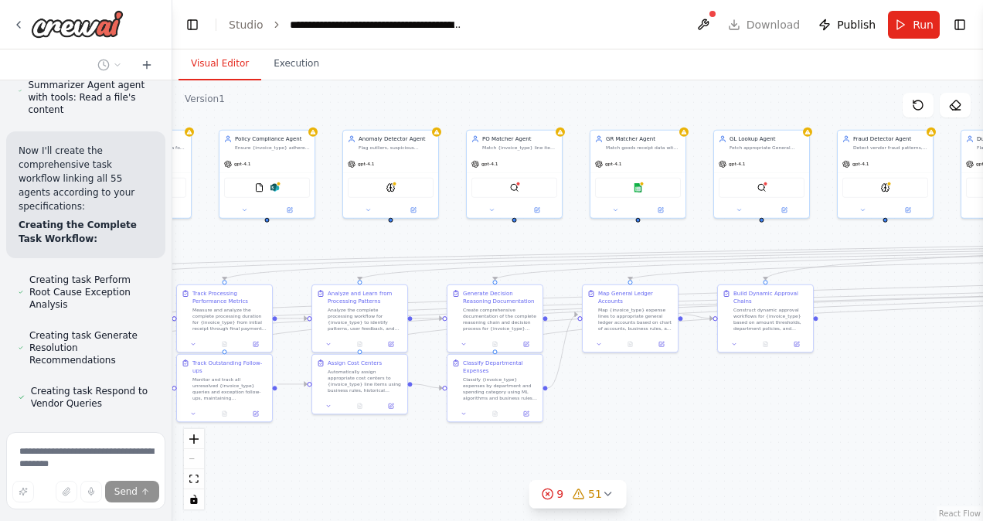
drag, startPoint x: 664, startPoint y: 403, endPoint x: 636, endPoint y: 388, distance: 31.5
click at [636, 388] on div ".deletable-edge-delete-btn { width: 20px; height: 20px; border: 0px solid #ffff…" at bounding box center [577, 300] width 811 height 441
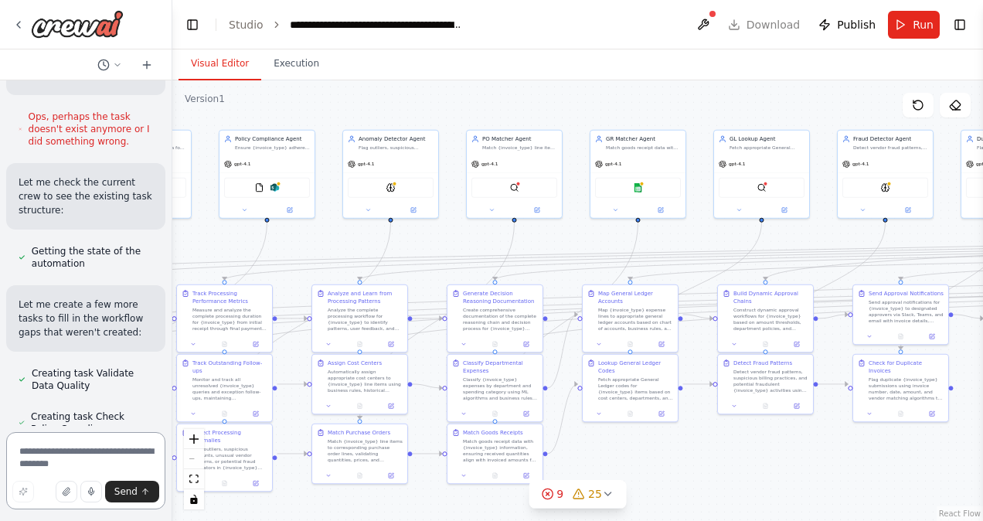
scroll to position [16569, 0]
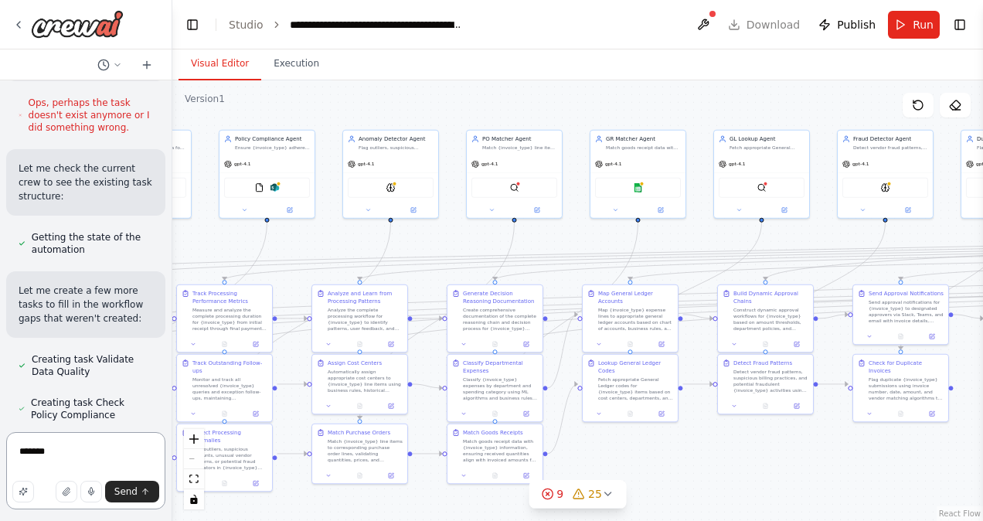
type textarea "********"
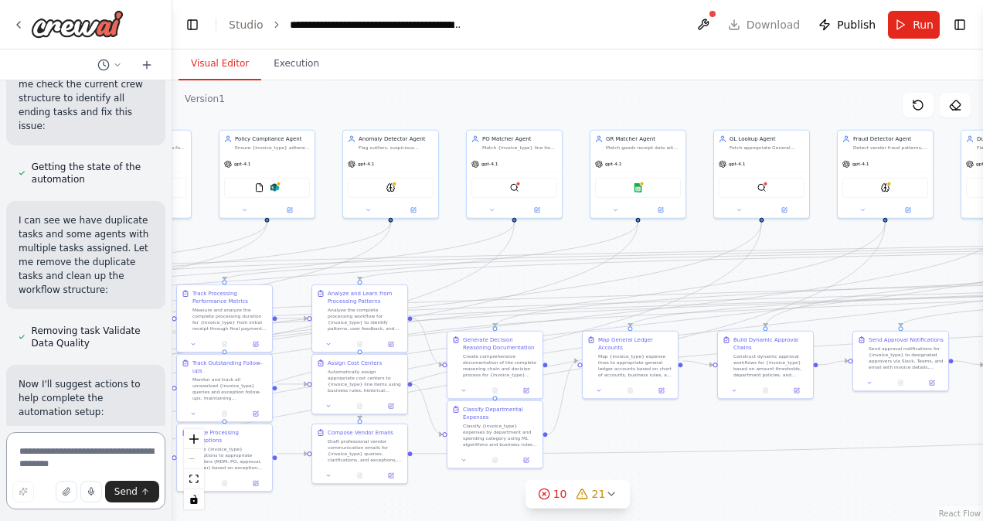
scroll to position [18569, 0]
drag, startPoint x: 20, startPoint y: 136, endPoint x: 102, endPoint y: 267, distance: 154.9
copy div "Final Architecture Summary: 55 Specialized Agents across 16 processing pods ✅ 4…"
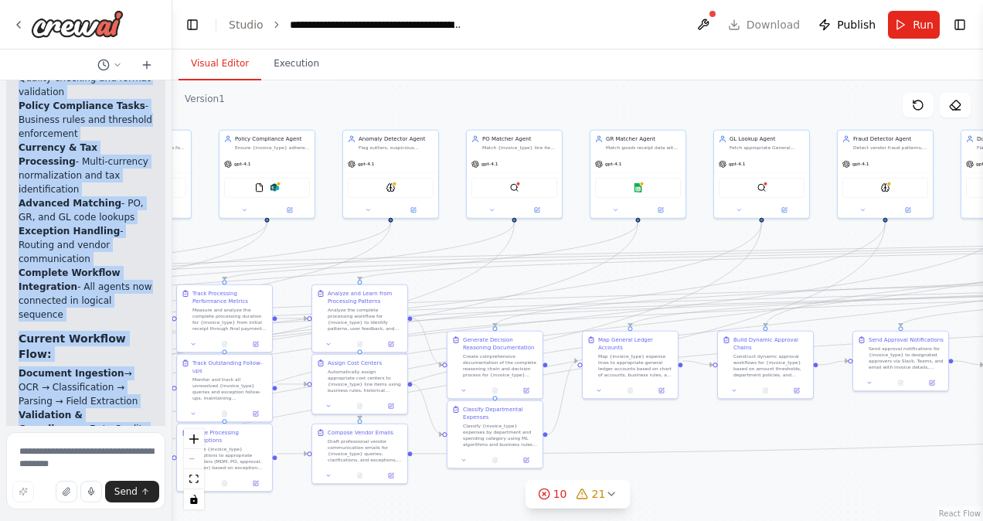
scroll to position [19353, 0]
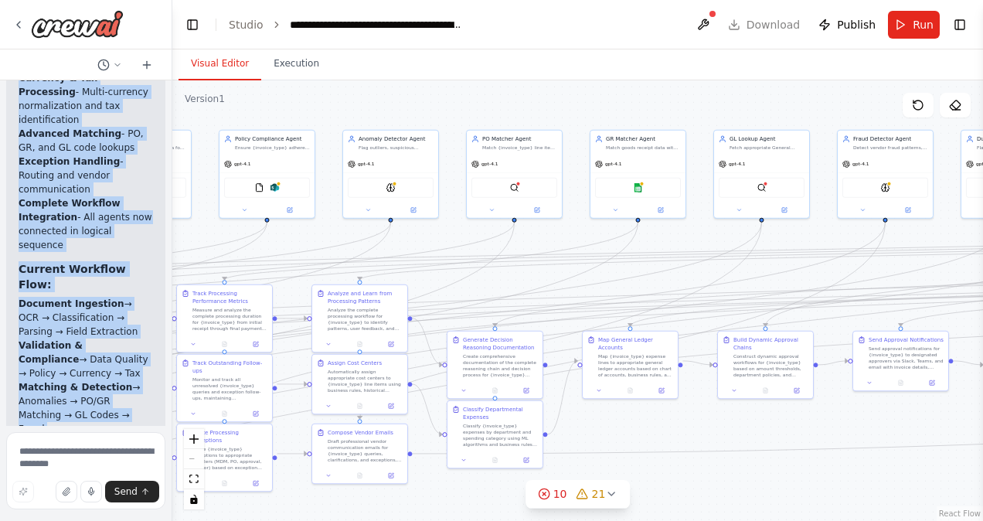
copy div "Lorem Ipsumdolorsi Ametcon: 79 Adipiscinge Seddoe tempor 02 incididunt utla ✅ 0…"
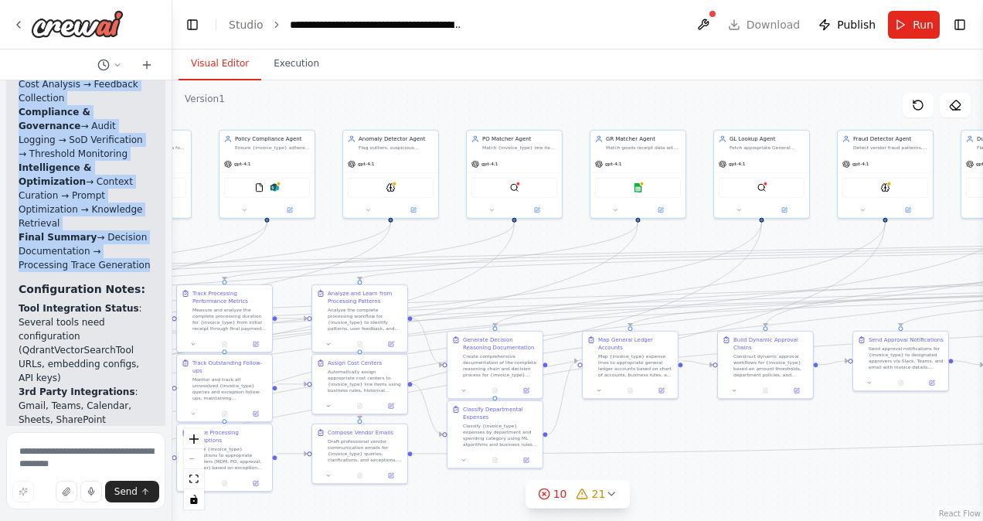
scroll to position [19916, 0]
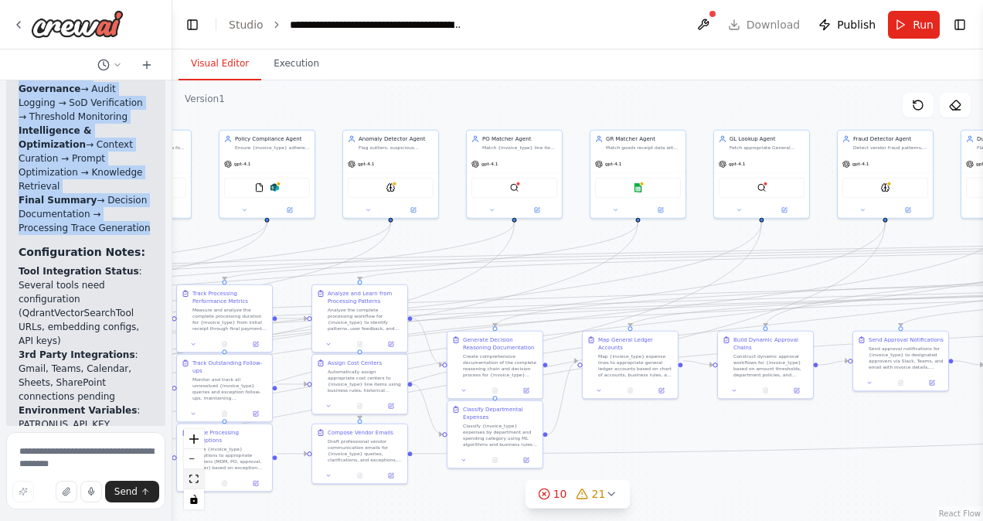
click at [196, 480] on icon "fit view" at bounding box center [193, 479] width 9 height 9
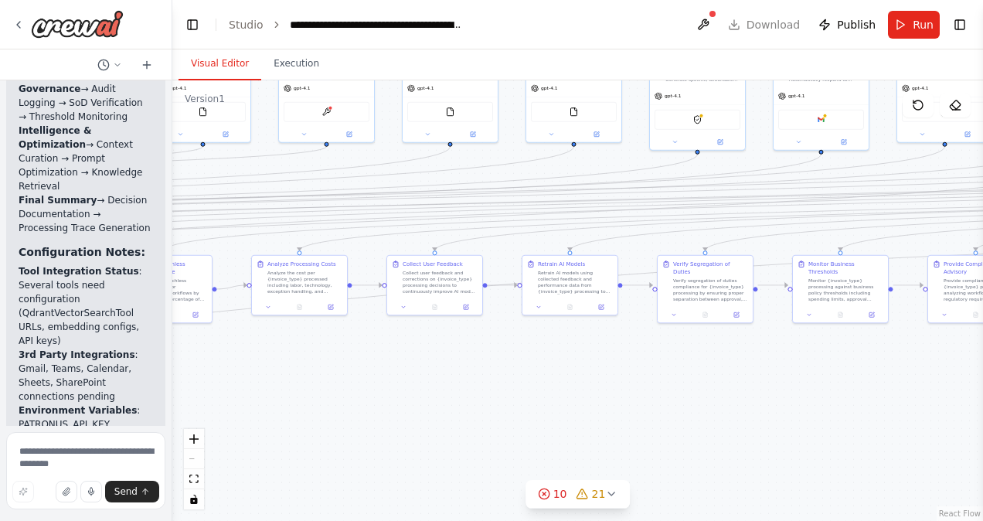
click at [196, 458] on div "React Flow controls" at bounding box center [194, 469] width 20 height 80
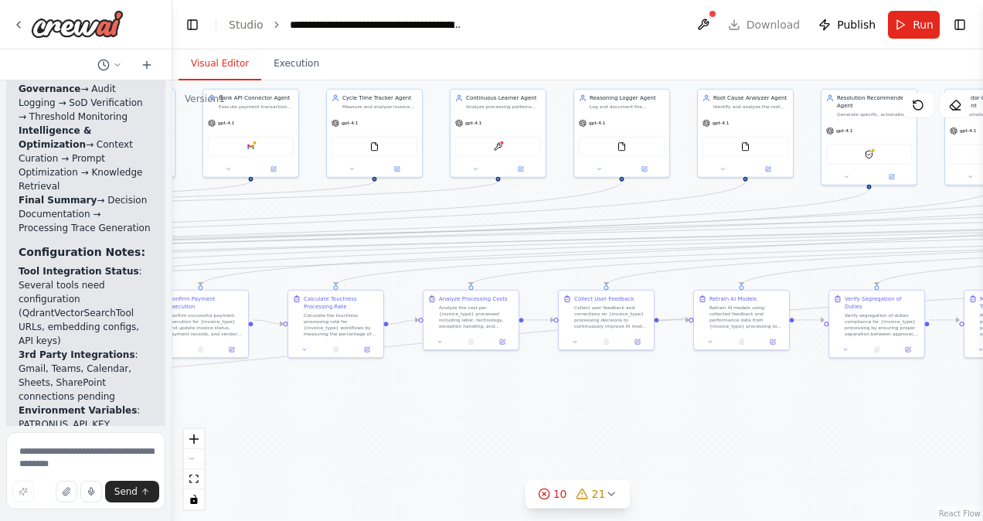
drag, startPoint x: 427, startPoint y: 401, endPoint x: 891, endPoint y: 549, distance: 486.7
click at [891, 520] on html "Hello! I'm the CrewAI assistant. What kind of automation do you want to build? …" at bounding box center [491, 260] width 983 height 521
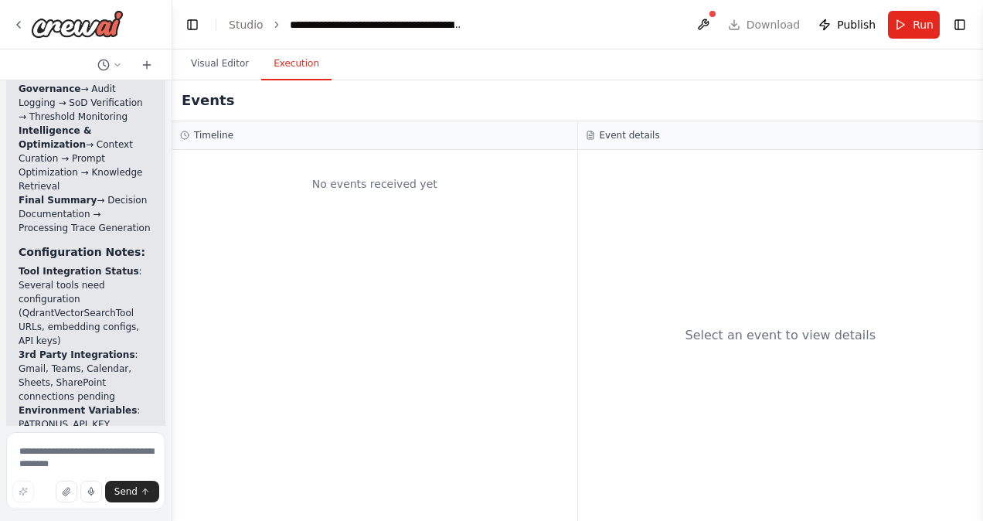
click at [292, 66] on button "Execution" at bounding box center [296, 64] width 70 height 32
click at [237, 65] on button "Visual Editor" at bounding box center [220, 64] width 83 height 32
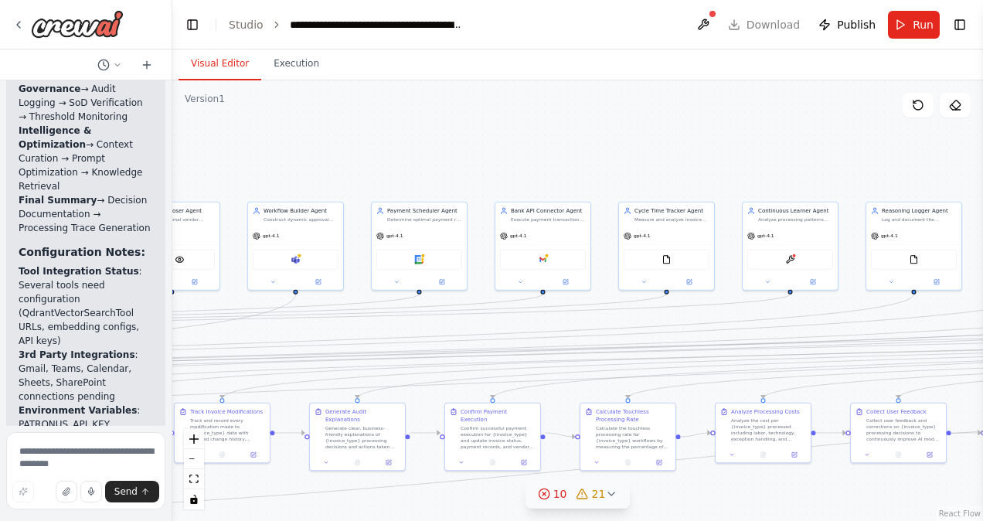
click at [581, 493] on icon at bounding box center [583, 494] width 12 height 12
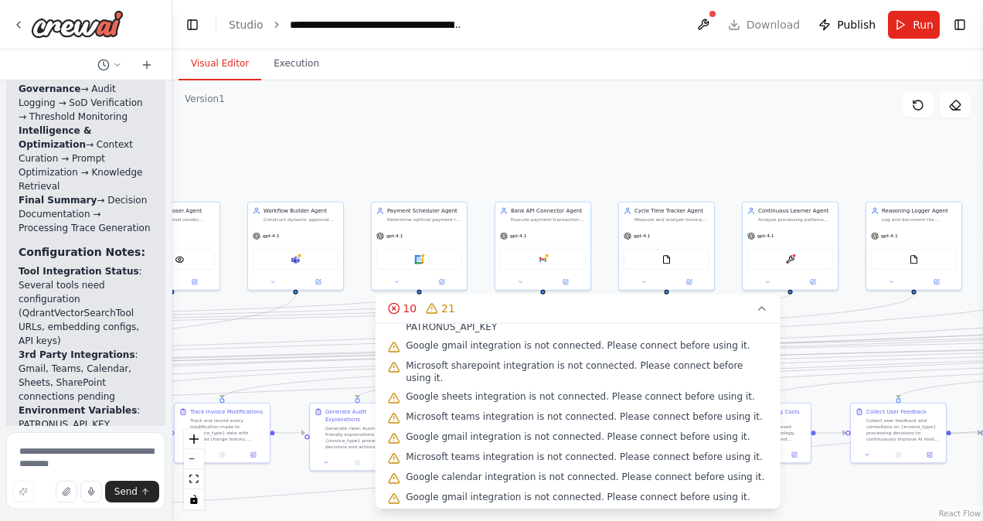
scroll to position [0, 0]
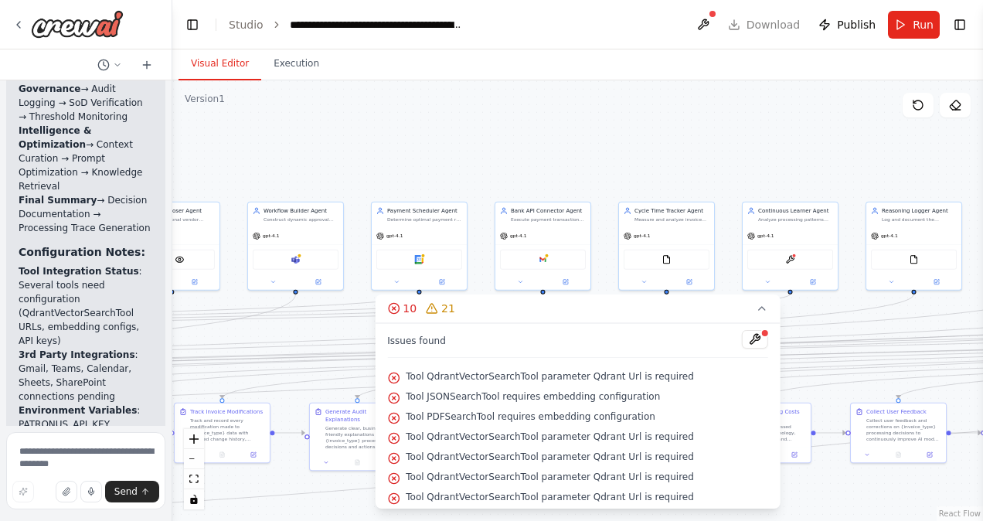
click at [449, 158] on div ".deletable-edge-delete-btn { width: 20px; height: 20px; border: 0px solid #ffff…" at bounding box center [577, 300] width 811 height 441
click at [759, 315] on button "10 21" at bounding box center [578, 309] width 406 height 29
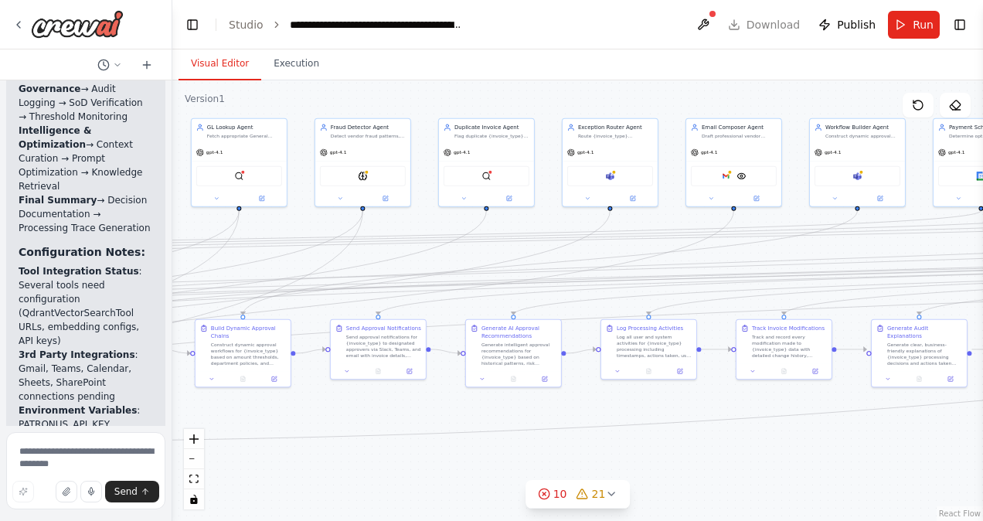
drag, startPoint x: 423, startPoint y: 145, endPoint x: 982, endPoint y: 88, distance: 562.6
click at [982, 88] on html "Hello! I'm the CrewAI assistant. What kind of automation do you want to build? …" at bounding box center [491, 260] width 983 height 521
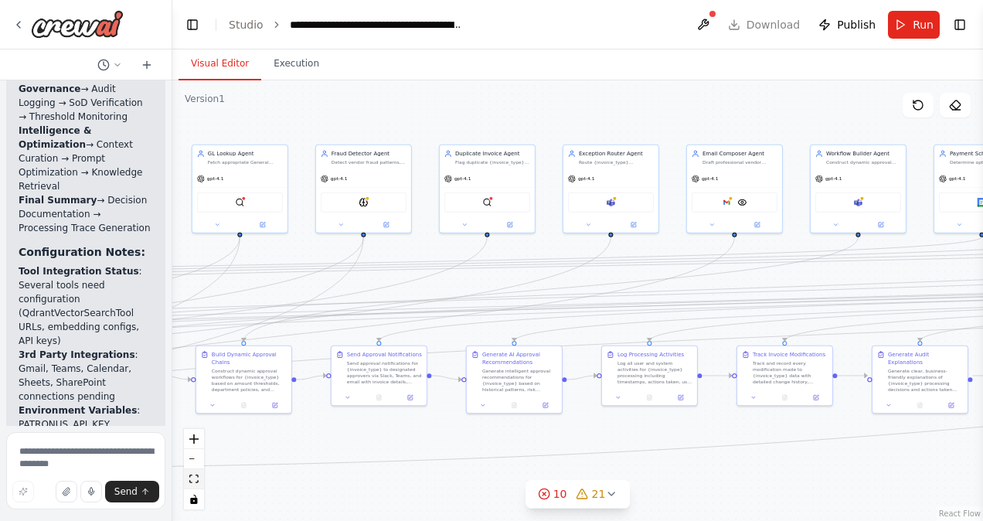
click at [196, 484] on button "fit view" at bounding box center [194, 479] width 20 height 20
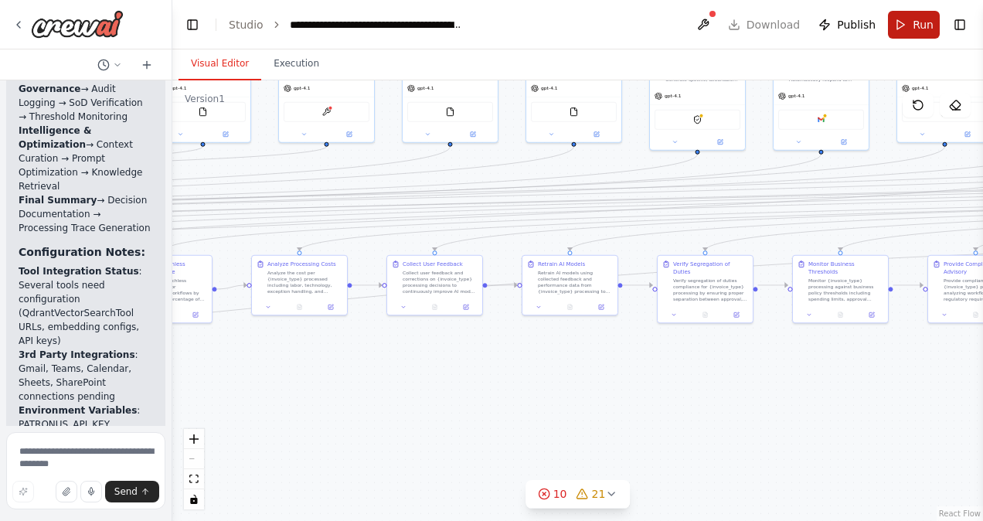
click at [916, 27] on span "Run" at bounding box center [923, 24] width 21 height 15
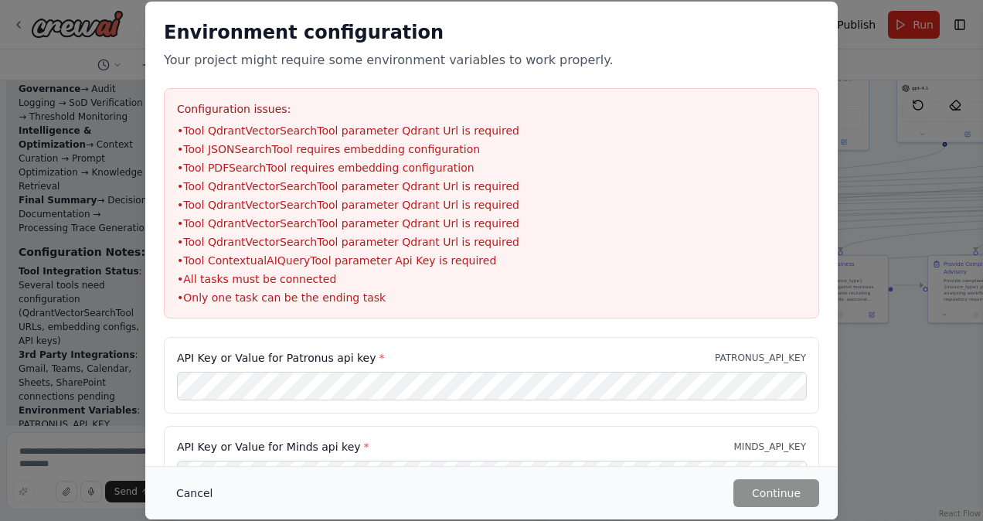
click at [195, 492] on button "Cancel" at bounding box center [194, 493] width 61 height 28
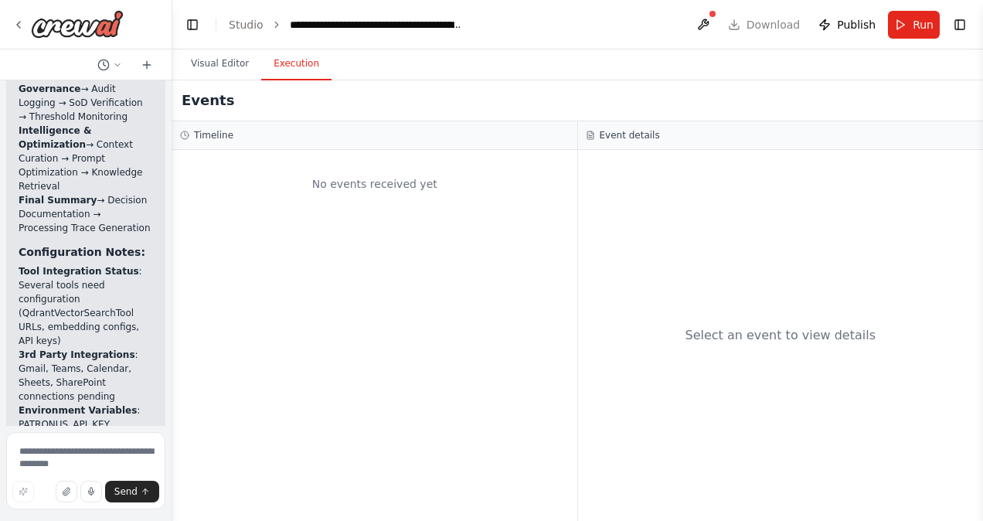
click at [296, 71] on button "Execution" at bounding box center [296, 64] width 70 height 32
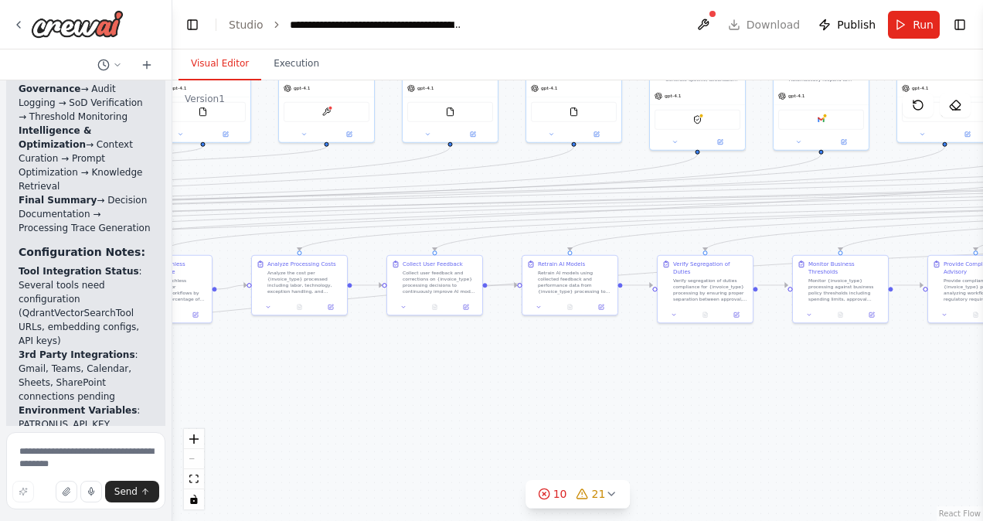
click at [220, 64] on button "Visual Editor" at bounding box center [220, 64] width 83 height 32
click at [196, 28] on button "Toggle Left Sidebar" at bounding box center [193, 25] width 22 height 22
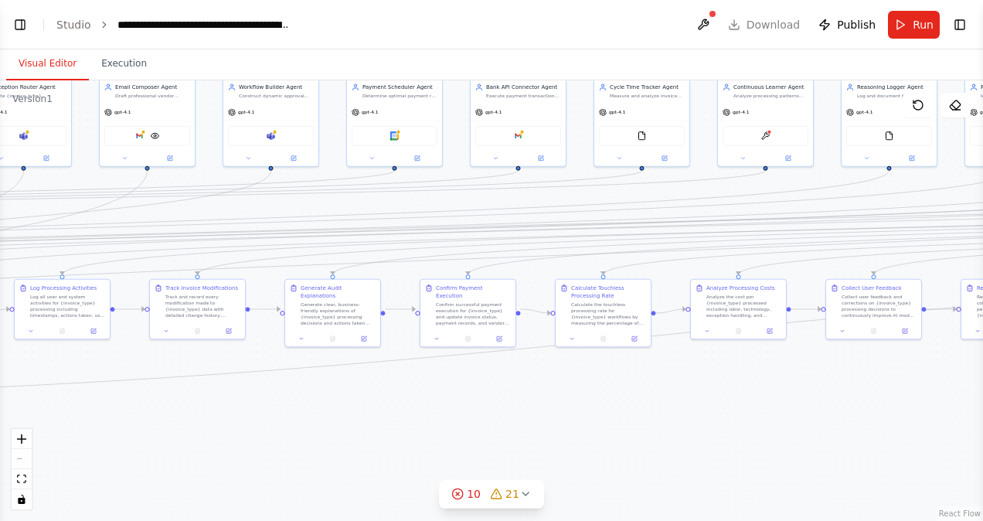
drag, startPoint x: 374, startPoint y: 388, endPoint x: 982, endPoint y: 413, distance: 608.9
click at [982, 413] on html "Hello! I'm the CrewAI assistant. What kind of automation do you want to build? …" at bounding box center [491, 260] width 983 height 521
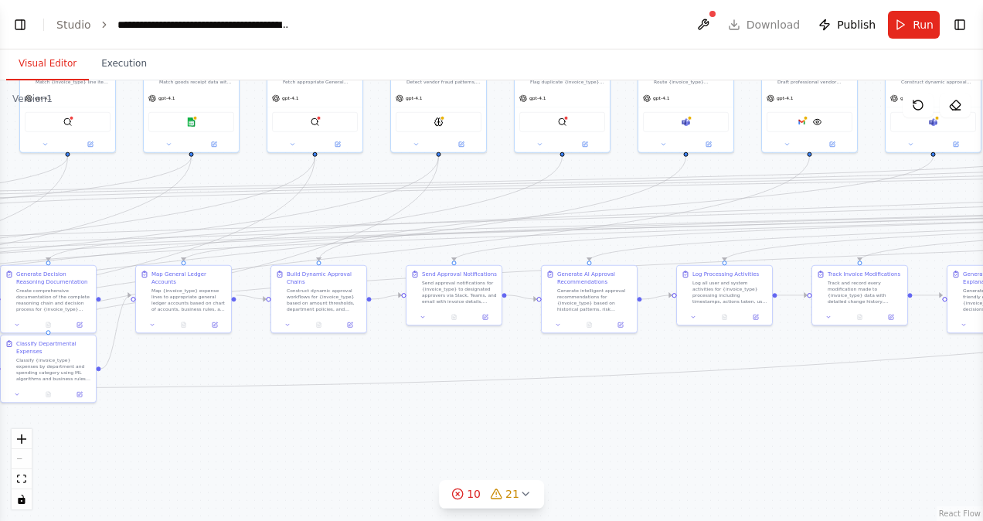
drag, startPoint x: 323, startPoint y: 433, endPoint x: 982, endPoint y: 416, distance: 659.6
click at [982, 416] on html "Hello! I'm the CrewAI assistant. What kind of automation do you want to build? …" at bounding box center [491, 260] width 983 height 521
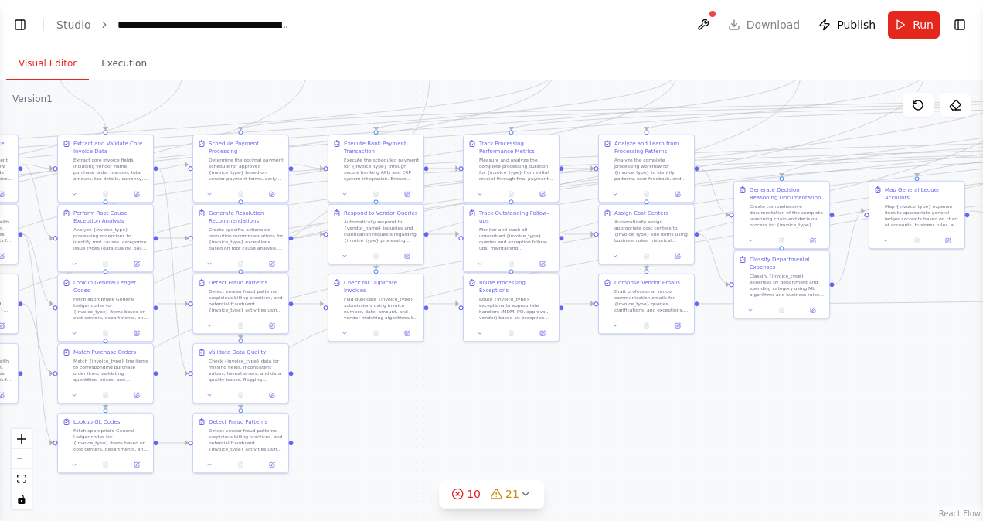
drag, startPoint x: 252, startPoint y: 431, endPoint x: 986, endPoint y: 349, distance: 738.1
click at [982, 349] on html "Hello! I'm the CrewAI assistant. What kind of automation do you want to build? …" at bounding box center [491, 260] width 983 height 521
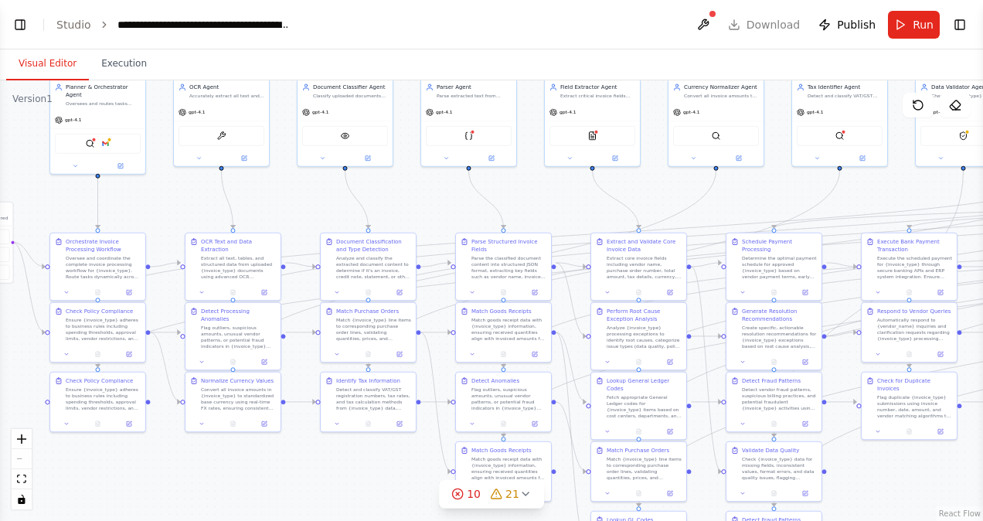
drag, startPoint x: 452, startPoint y: 403, endPoint x: 986, endPoint y: 540, distance: 550.6
click at [982, 520] on html "Hello! I'm the CrewAI assistant. What kind of automation do you want to build? …" at bounding box center [491, 260] width 983 height 521
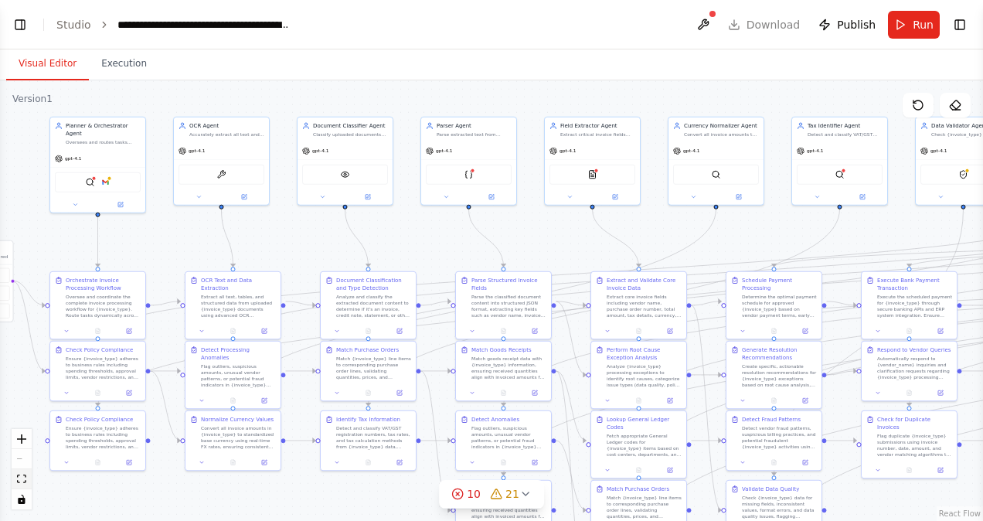
click at [22, 478] on icon "fit view" at bounding box center [21, 479] width 9 height 9
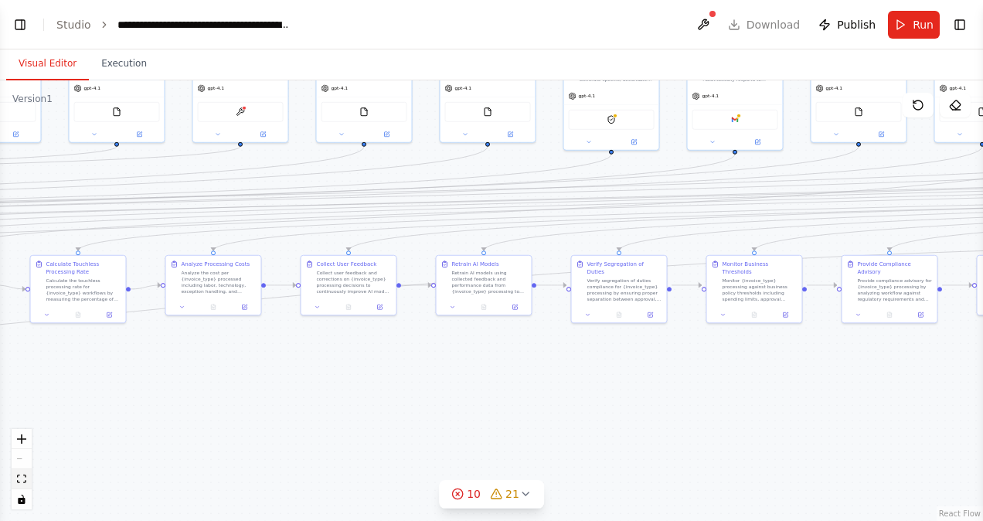
click at [22, 478] on icon "fit view" at bounding box center [21, 479] width 9 height 9
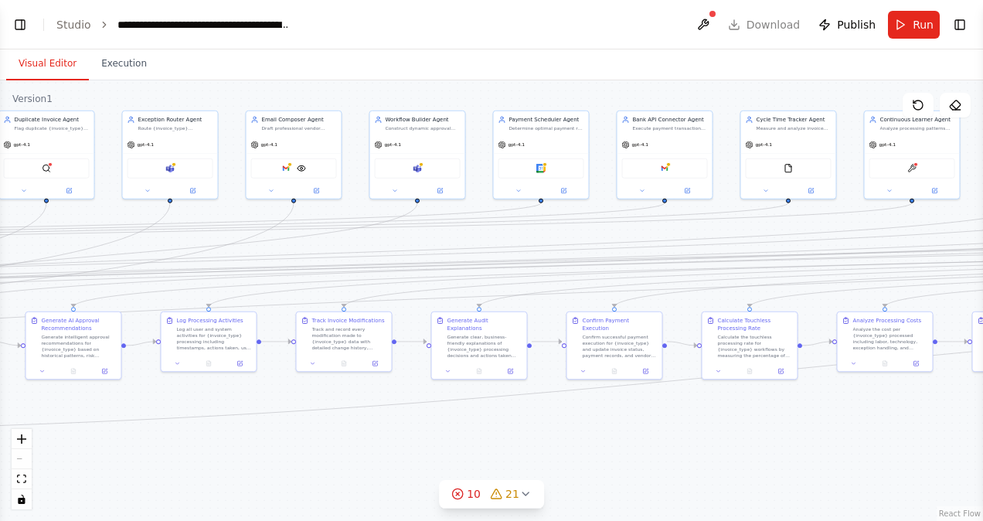
drag, startPoint x: 123, startPoint y: 410, endPoint x: 795, endPoint y: 466, distance: 674.1
click at [795, 466] on div ".deletable-edge-delete-btn { width: 20px; height: 20px; border: 0px solid #ffff…" at bounding box center [491, 300] width 983 height 441
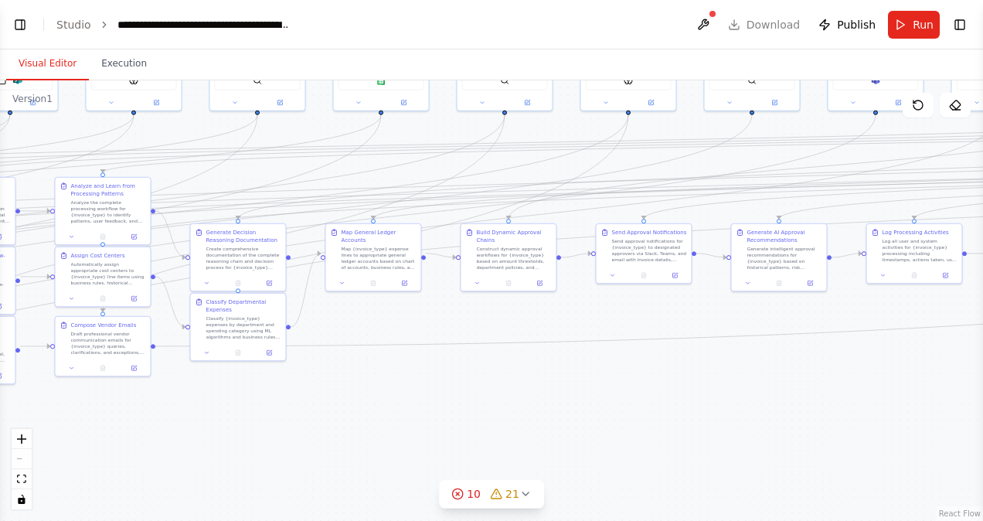
drag, startPoint x: 280, startPoint y: 451, endPoint x: 986, endPoint y: 363, distance: 711.2
click at [982, 363] on html "Hello! I'm the CrewAI assistant. What kind of automation do you want to build? …" at bounding box center [491, 260] width 983 height 521
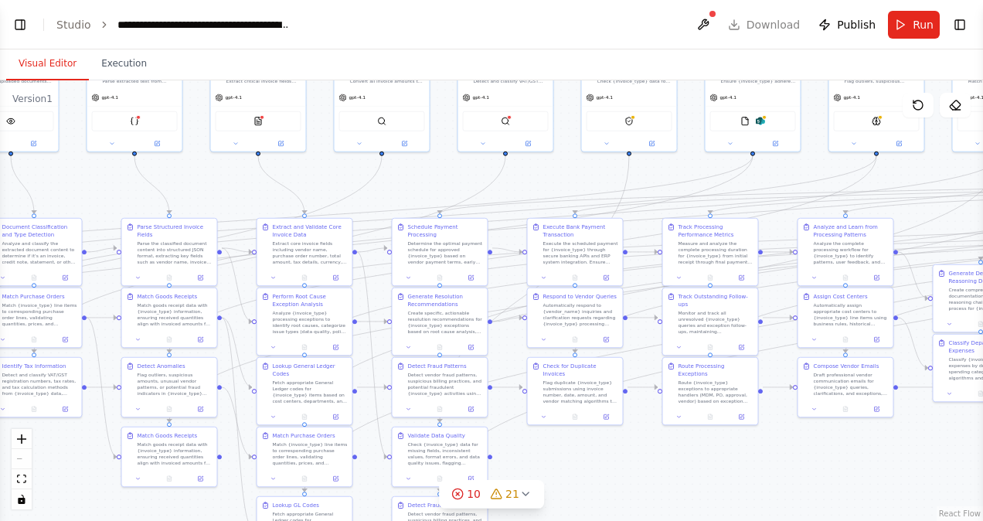
drag, startPoint x: 243, startPoint y: 441, endPoint x: 986, endPoint y: 482, distance: 744.0
click at [982, 482] on html "Hello! I'm the CrewAI assistant. What kind of automation do you want to build? …" at bounding box center [491, 260] width 983 height 521
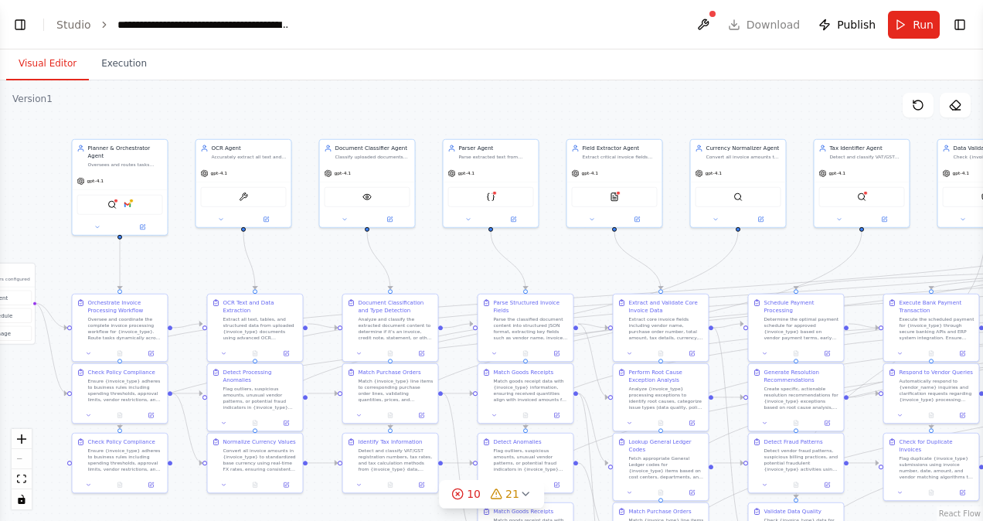
drag, startPoint x: 90, startPoint y: 178, endPoint x: 446, endPoint y: 254, distance: 364.3
click at [446, 254] on div ".deletable-edge-delete-btn { width: 20px; height: 20px; border: 0px solid #ffff…" at bounding box center [491, 300] width 983 height 441
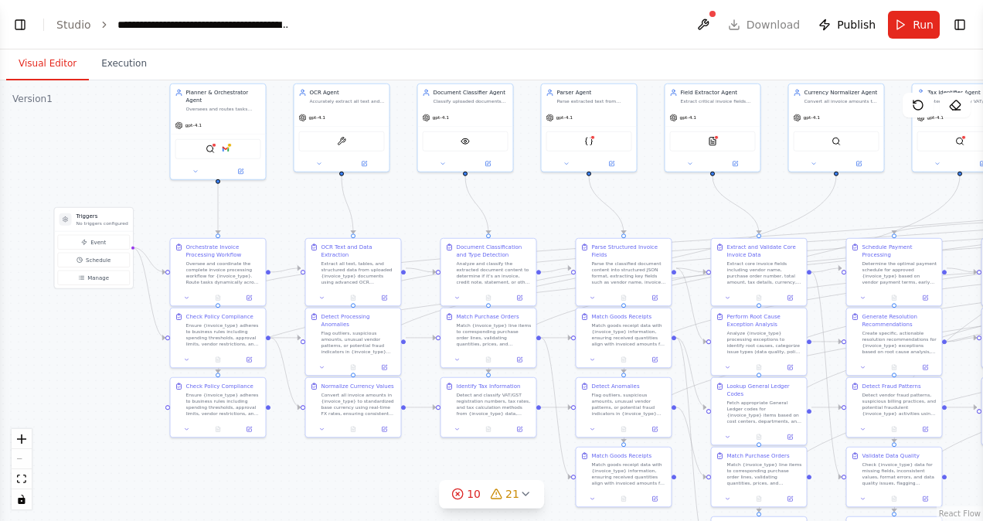
drag, startPoint x: 274, startPoint y: 111, endPoint x: 371, endPoint y: 54, distance: 113.0
click at [371, 54] on div "Visual Editor Execution Version 1 Show Tools Hide Agents .deletable-edge-delete…" at bounding box center [491, 285] width 983 height 472
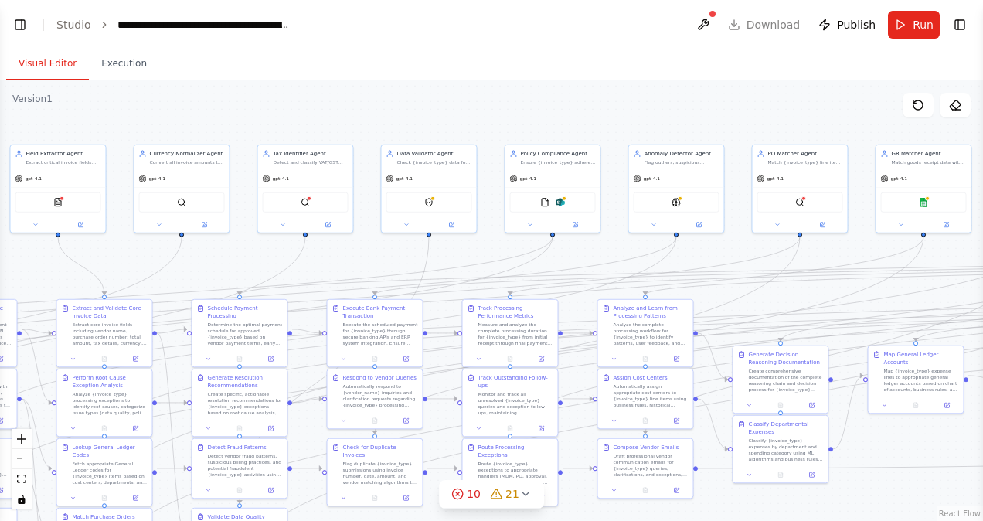
drag, startPoint x: 651, startPoint y: 211, endPoint x: -3, endPoint y: 274, distance: 657.0
click at [0, 274] on html "Hello! I'm the CrewAI assistant. What kind of automation do you want to build? …" at bounding box center [491, 260] width 983 height 521
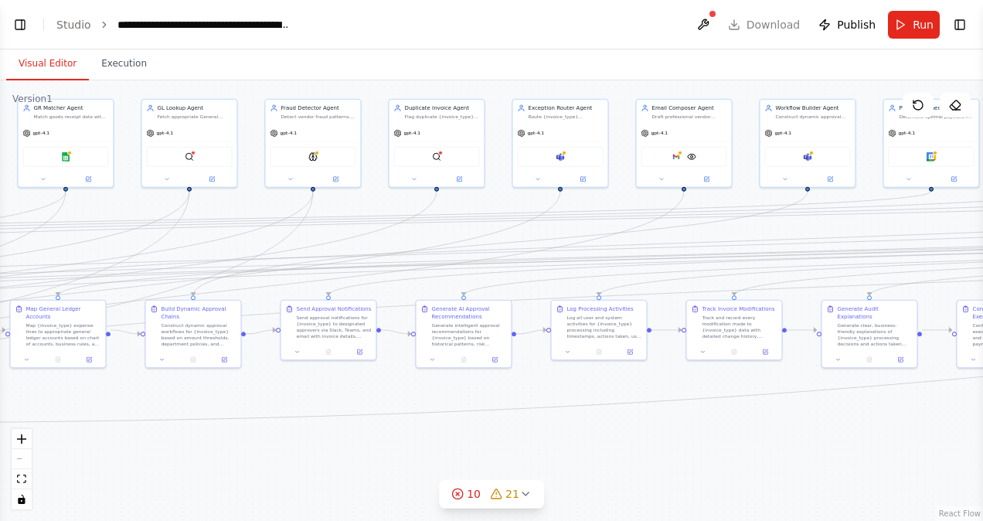
drag, startPoint x: 591, startPoint y: 454, endPoint x: 0, endPoint y: 442, distance: 590.7
click at [0, 442] on html "Hello! I'm the CrewAI assistant. What kind of automation do you want to build? …" at bounding box center [491, 260] width 983 height 521
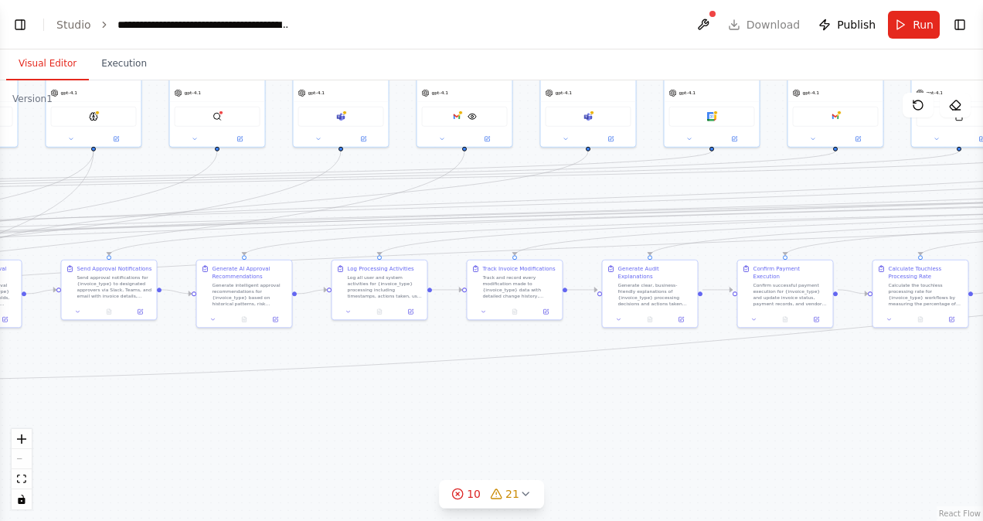
drag, startPoint x: 711, startPoint y: 444, endPoint x: 177, endPoint y: 404, distance: 535.7
click at [177, 404] on div ".deletable-edge-delete-btn { width: 20px; height: 20px; border: 0px solid #ffff…" at bounding box center [491, 300] width 983 height 441
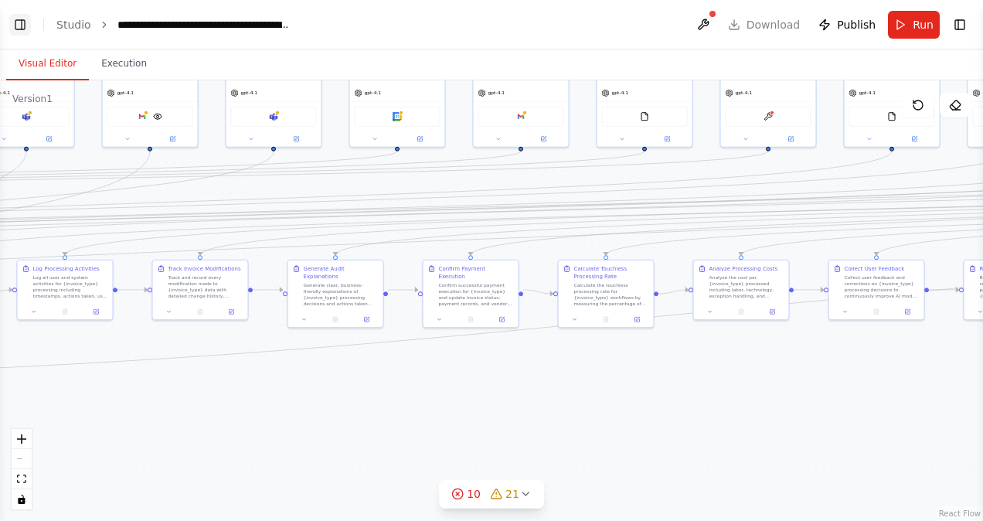
click at [17, 19] on button "Toggle Left Sidebar" at bounding box center [20, 25] width 22 height 22
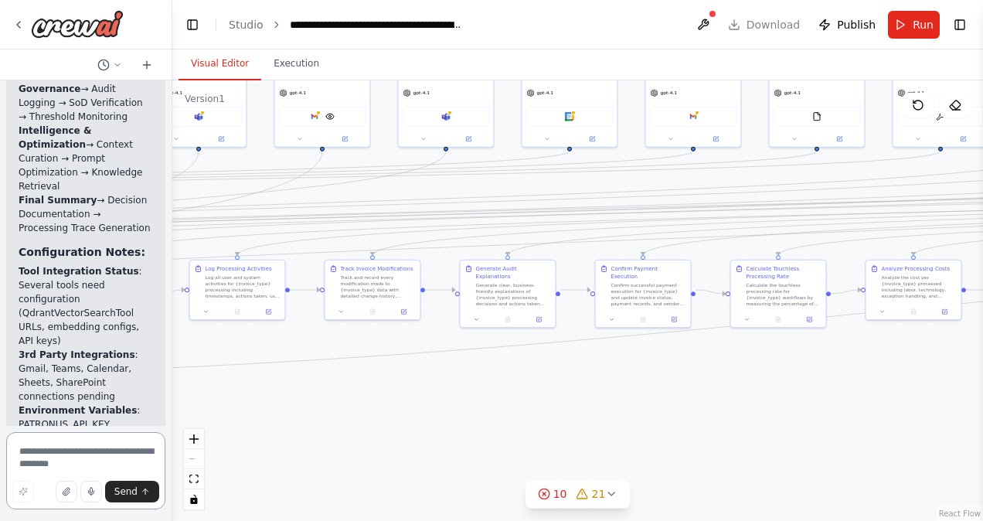
click at [69, 457] on textarea at bounding box center [85, 470] width 159 height 77
type textarea "**********"
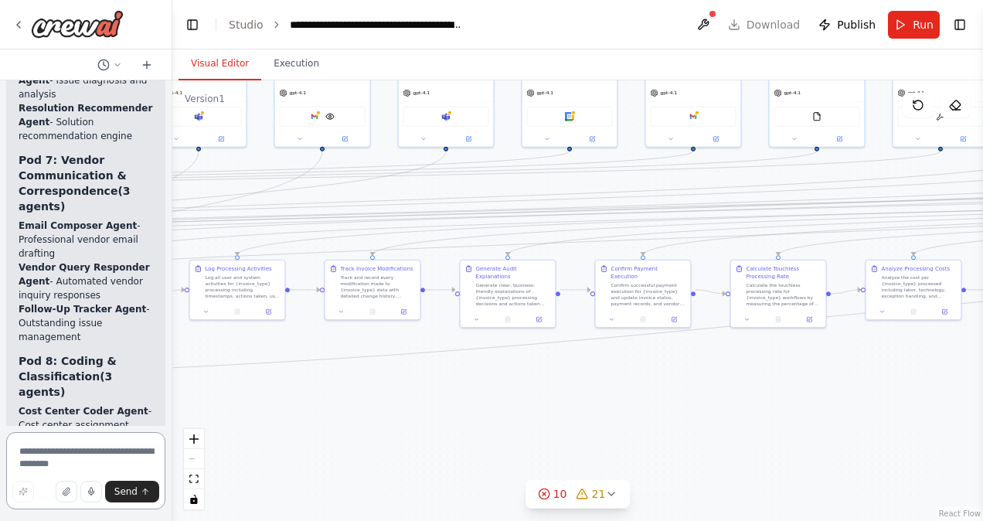
scroll to position [21858, 0]
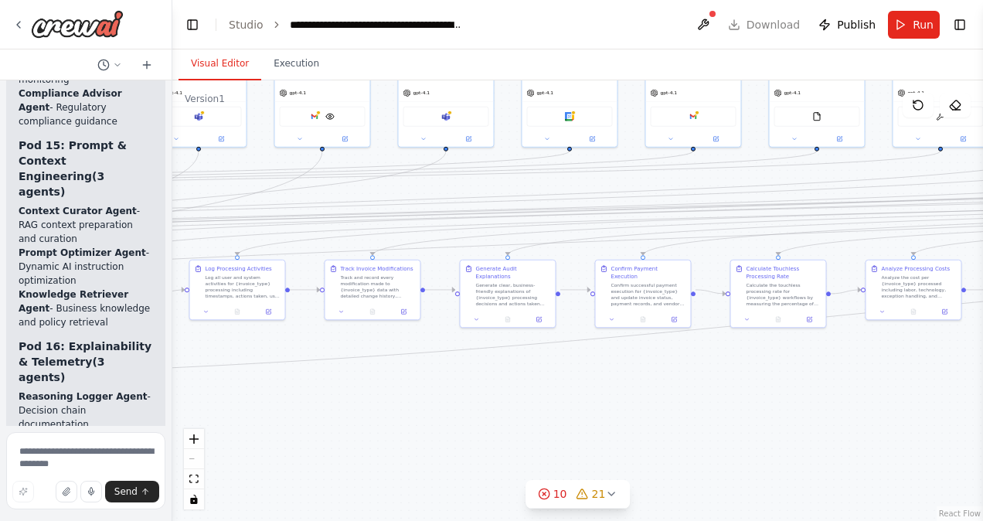
scroll to position [23417, 0]
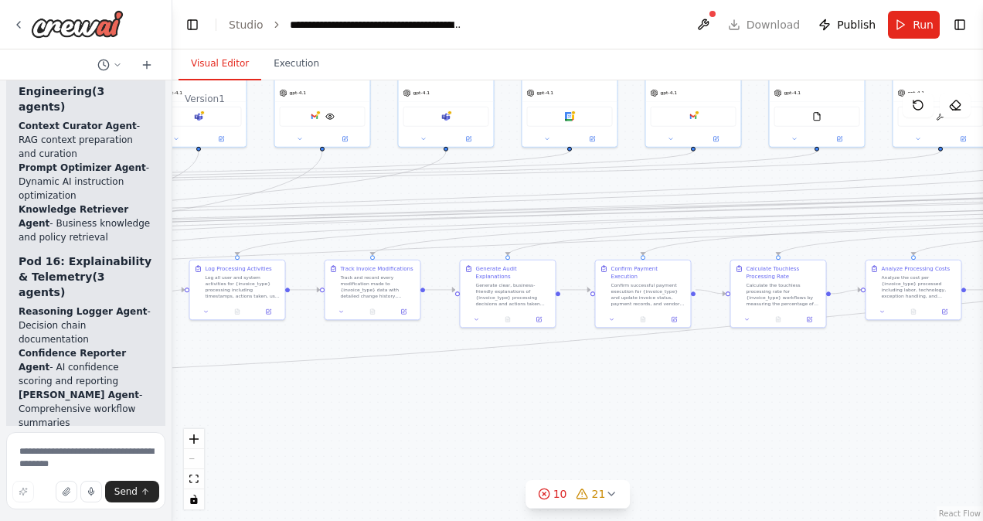
click at [80, 453] on textarea at bounding box center [85, 470] width 159 height 77
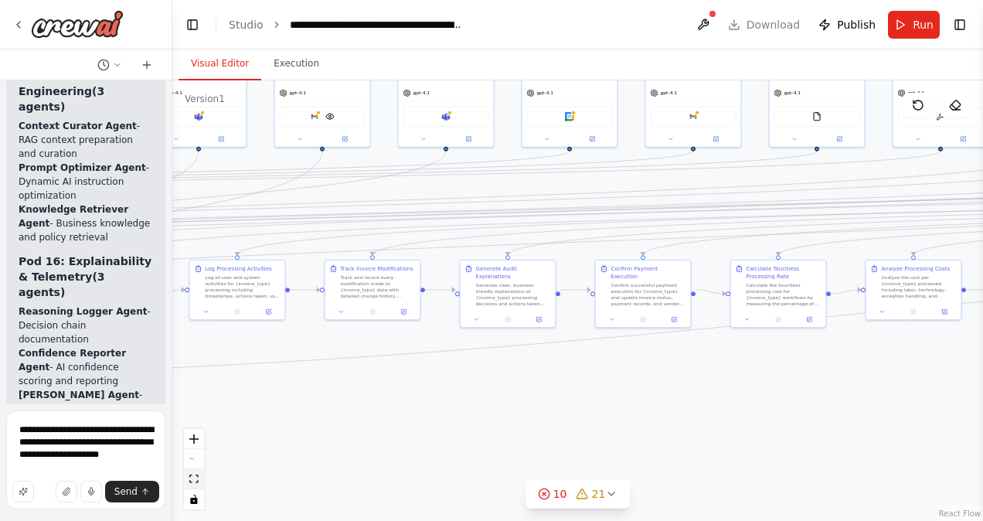
type textarea "**********"
click at [196, 484] on button "fit view" at bounding box center [194, 479] width 20 height 20
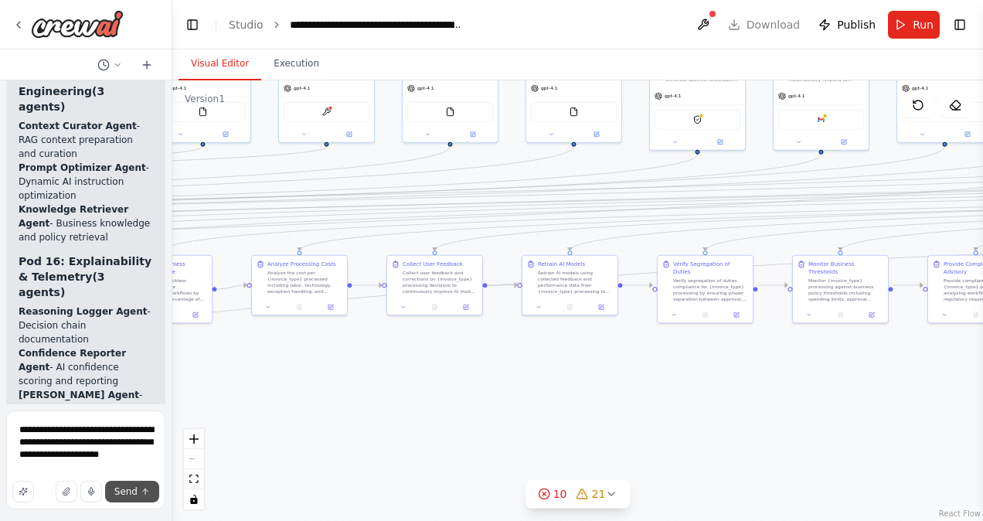
click at [124, 494] on span "Send" at bounding box center [125, 491] width 23 height 12
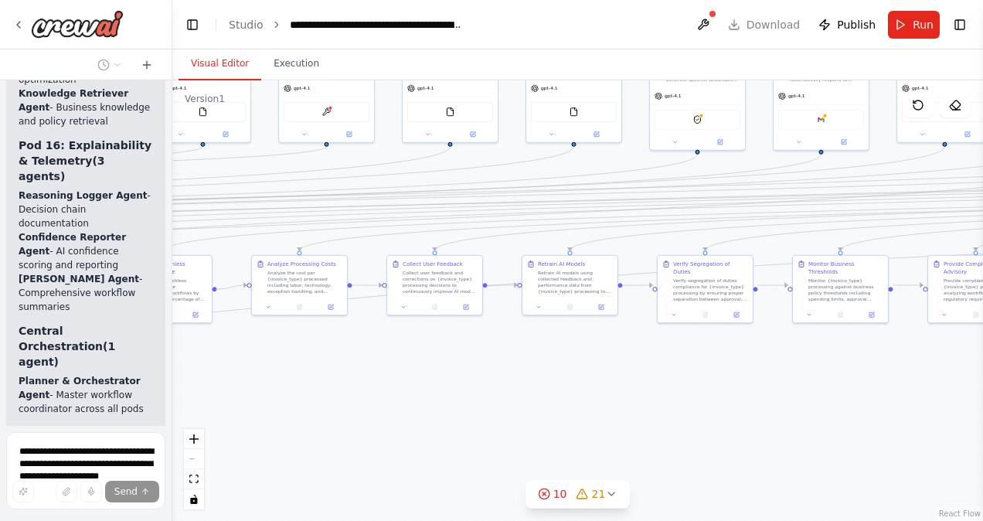
scroll to position [23535, 0]
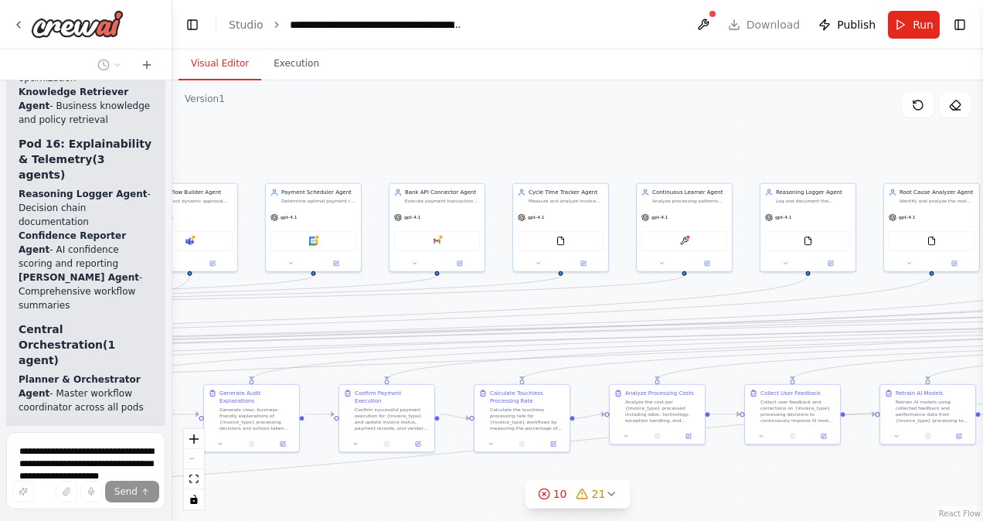
drag, startPoint x: 425, startPoint y: 431, endPoint x: 783, endPoint y: 560, distance: 380.5
click at [783, 520] on html "Hello! I'm the CrewAI assistant. What kind of automation do you want to build? …" at bounding box center [491, 260] width 983 height 521
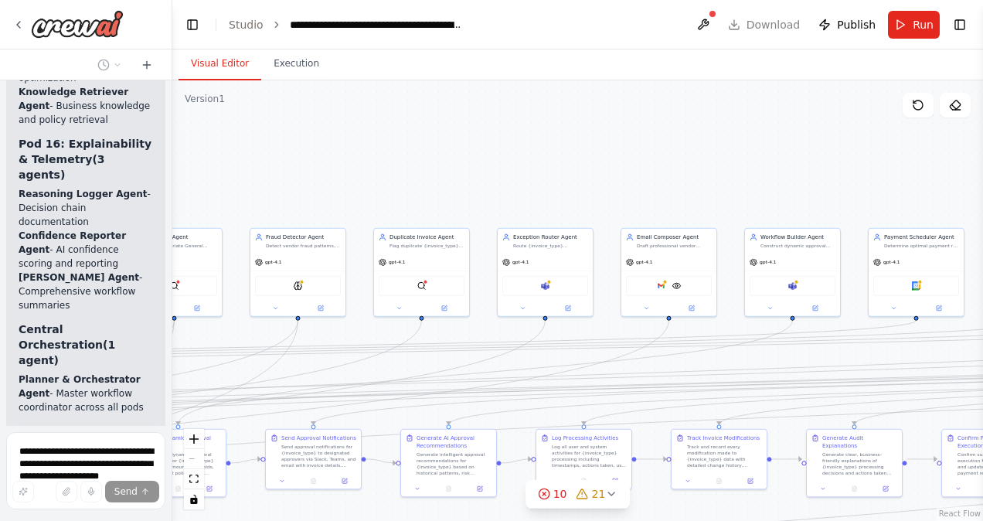
drag, startPoint x: 383, startPoint y: 141, endPoint x: 986, endPoint y: 186, distance: 604.6
click at [982, 186] on html "Hello! I'm the CrewAI assistant. What kind of automation do you want to build? …" at bounding box center [491, 260] width 983 height 521
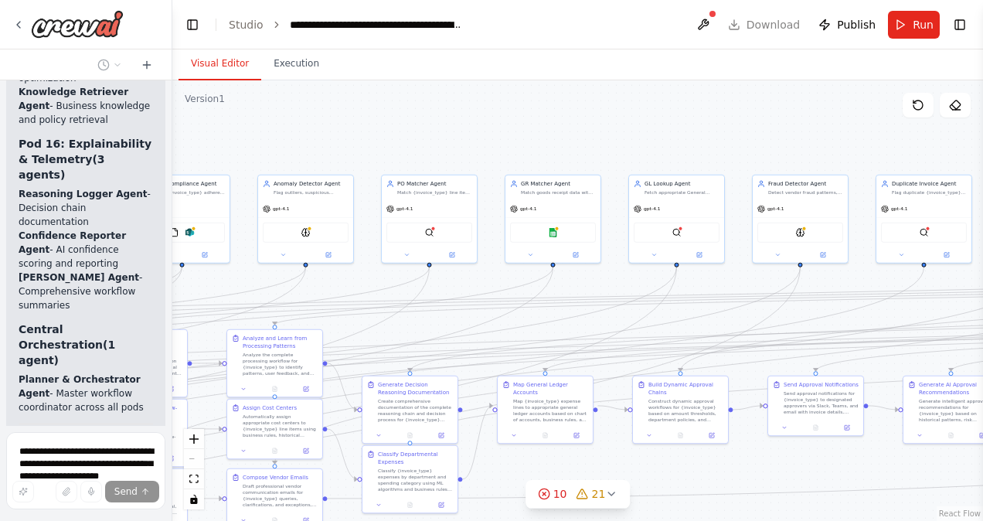
drag, startPoint x: 483, startPoint y: 171, endPoint x: 982, endPoint y: 111, distance: 502.9
click at [982, 111] on html "Hello! I'm the CrewAI assistant. What kind of automation do you want to build? …" at bounding box center [491, 260] width 983 height 521
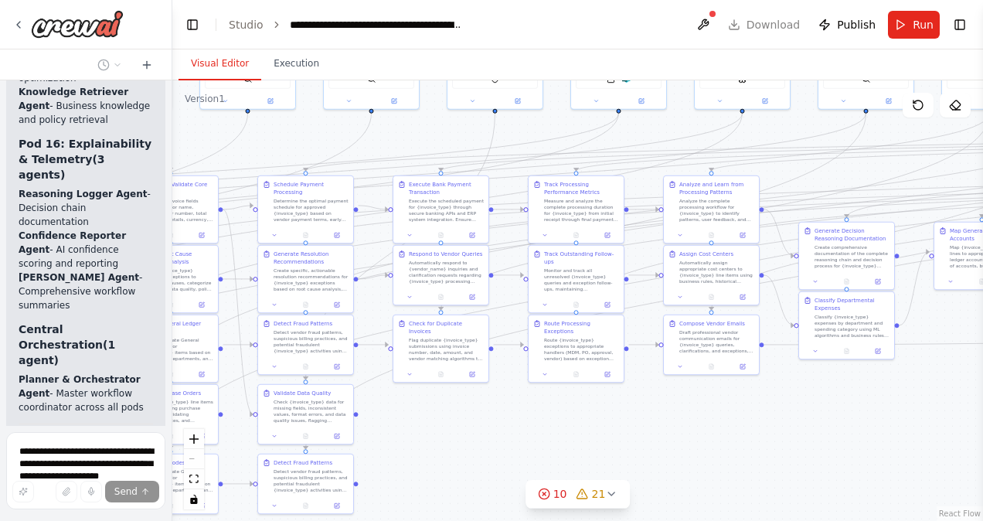
drag, startPoint x: 549, startPoint y: 135, endPoint x: 986, endPoint y: -13, distance: 461.0
click at [982, 0] on html "Hello! I'm the CrewAI assistant. What kind of automation do you want to build? …" at bounding box center [491, 260] width 983 height 521
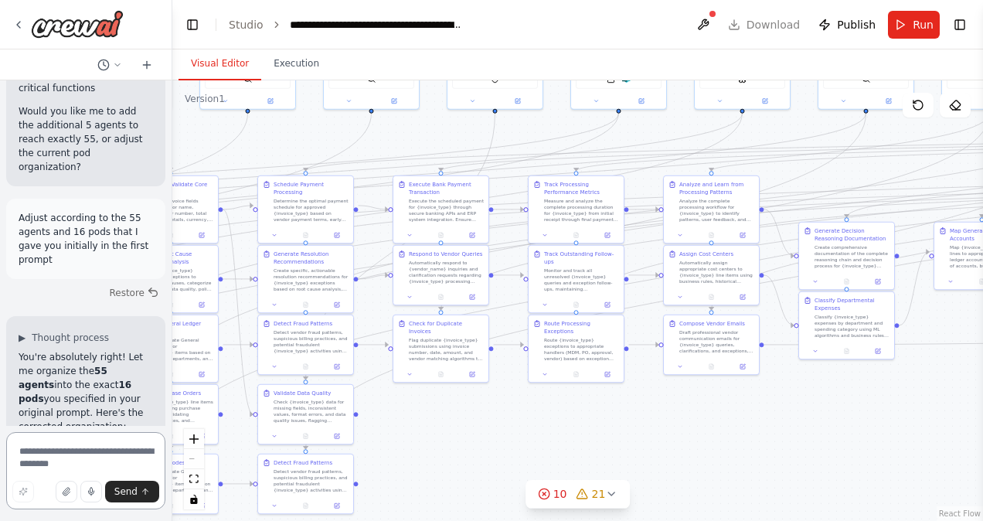
scroll to position [24357, 0]
